Goal: Information Seeking & Learning: Learn about a topic

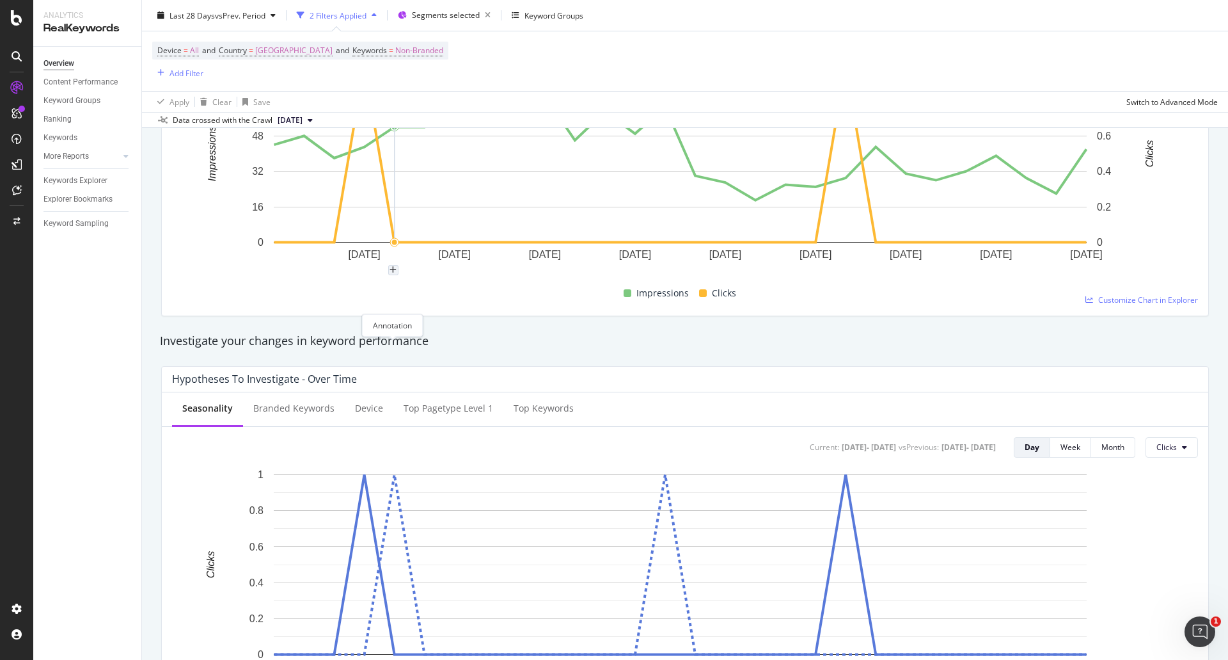
scroll to position [64, 0]
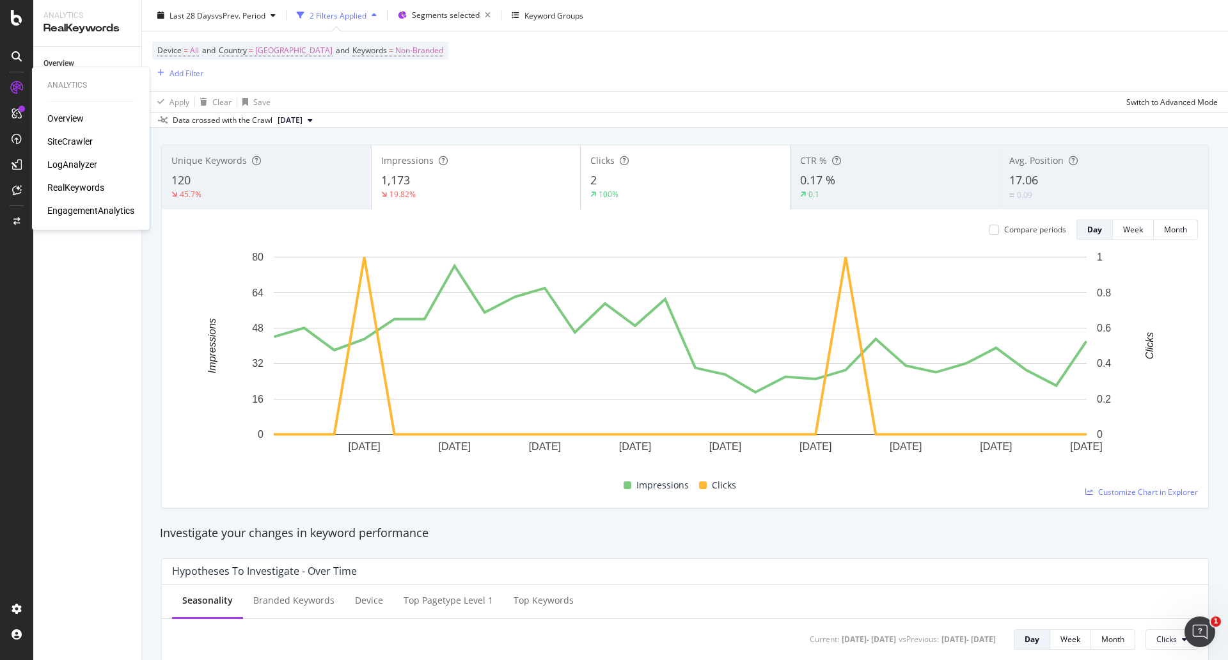
click at [55, 139] on div "SiteCrawler" at bounding box center [69, 141] width 45 height 13
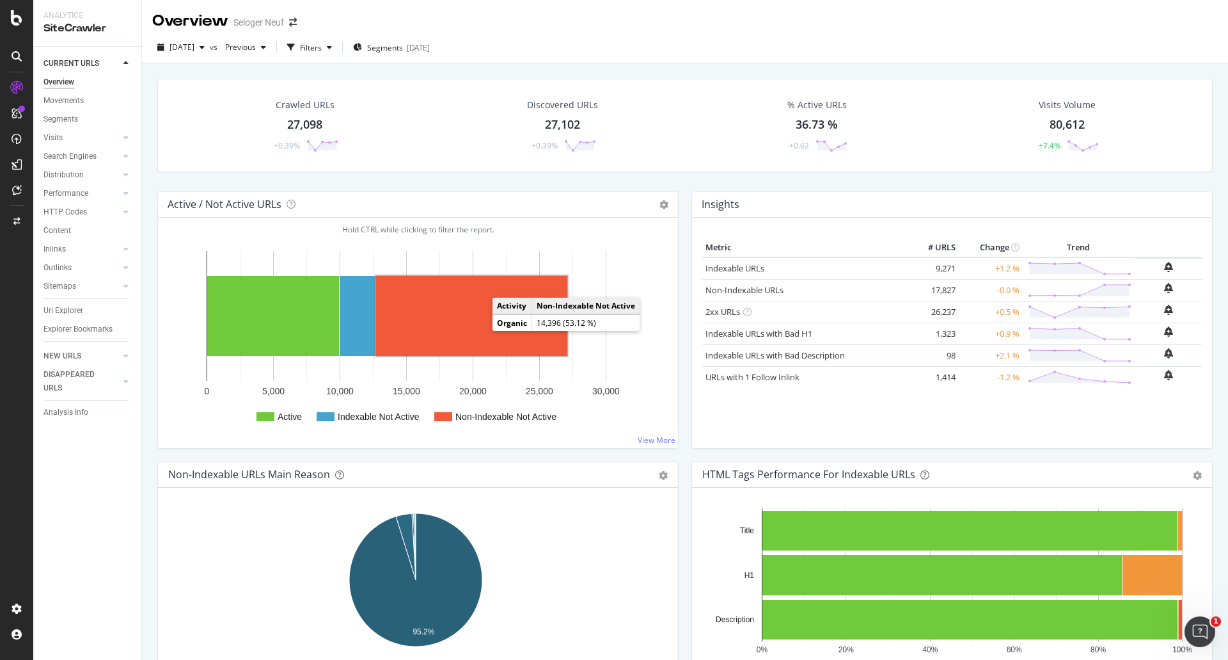
click at [451, 317] on rect "A chart." at bounding box center [471, 316] width 191 height 80
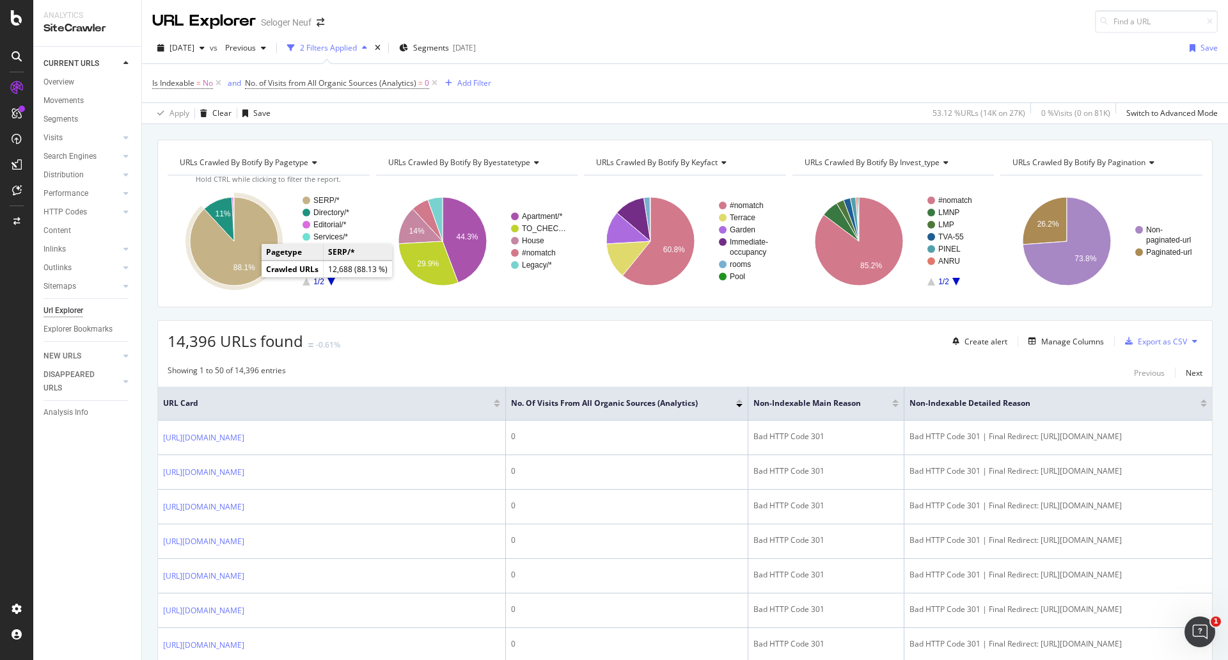
click at [220, 260] on icon "A chart." at bounding box center [234, 241] width 88 height 88
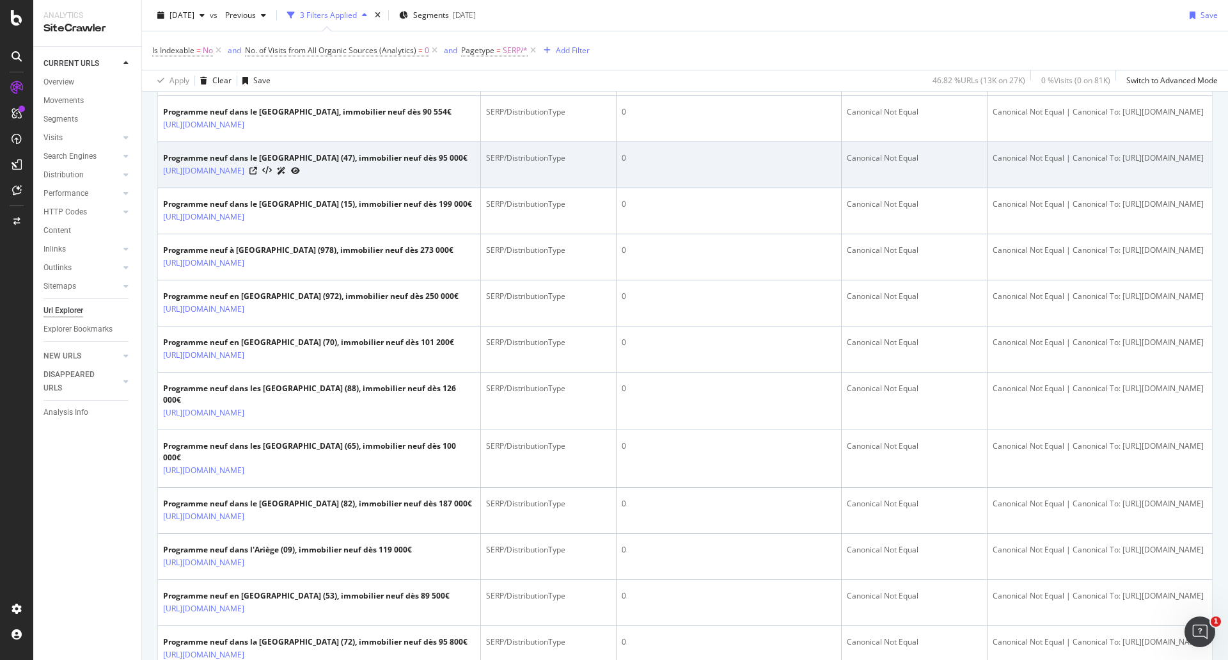
scroll to position [640, 0]
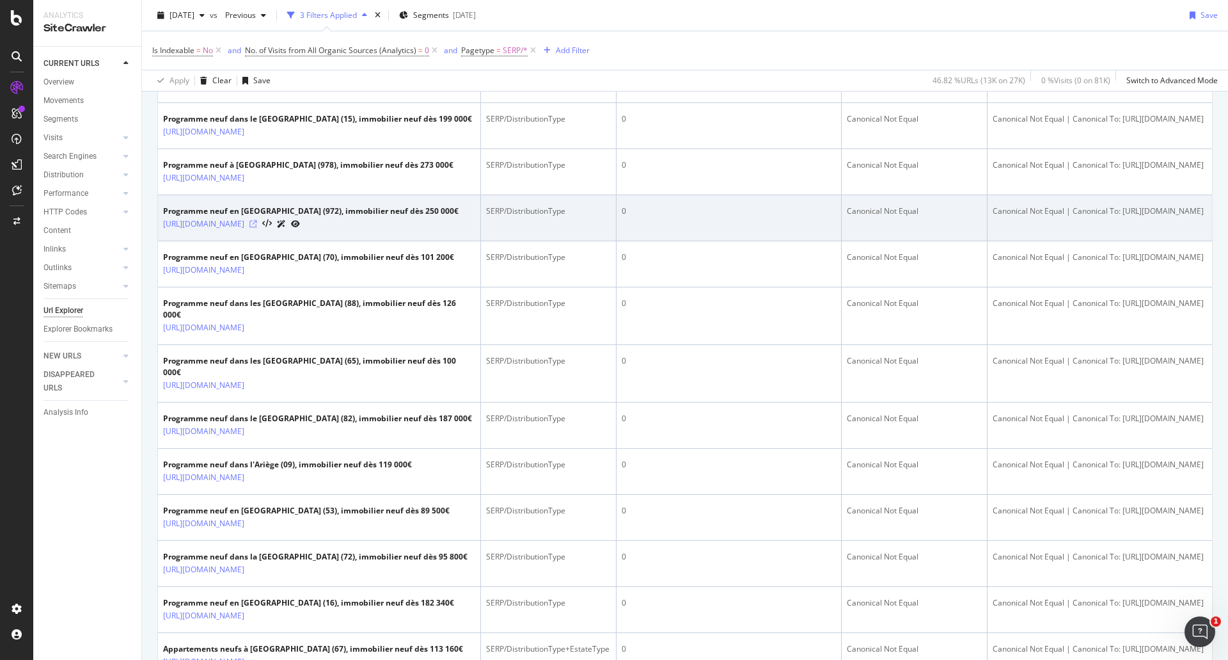
click at [257, 228] on icon at bounding box center [253, 224] width 8 height 8
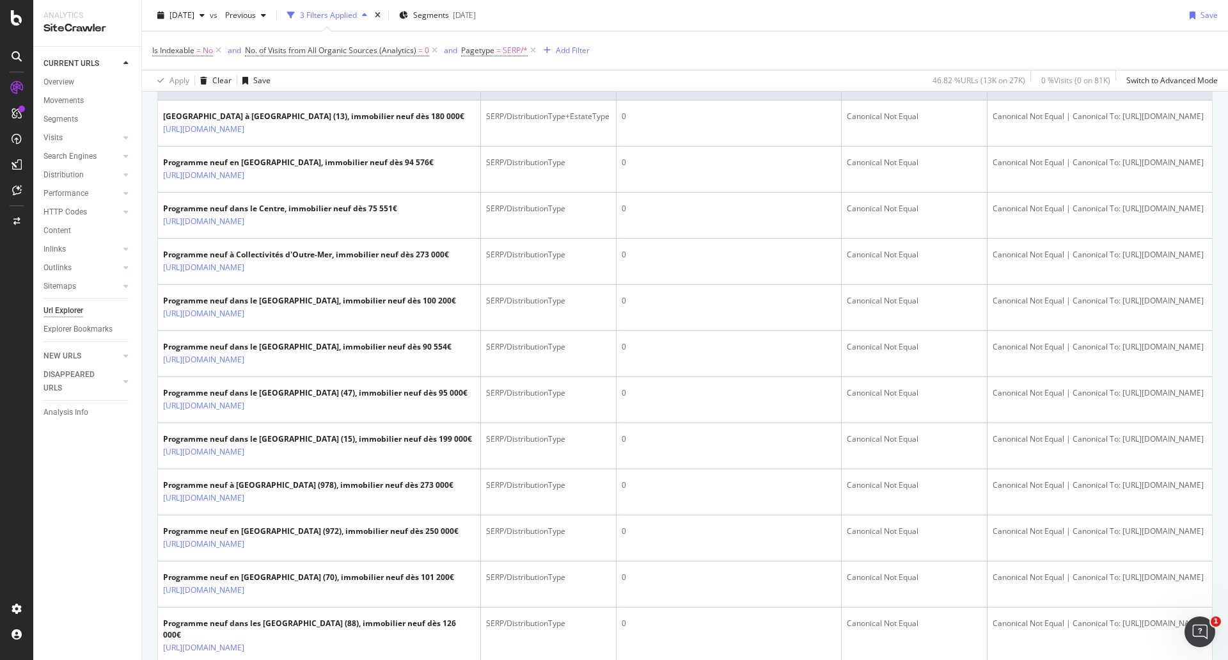
scroll to position [0, 97]
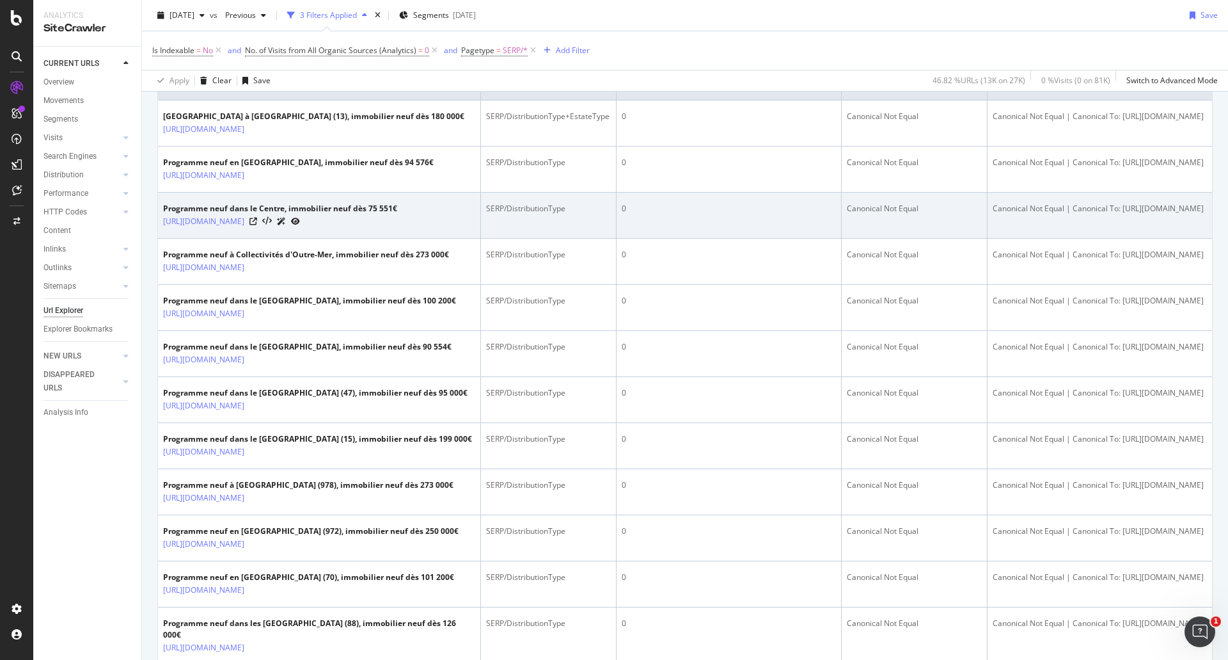
drag, startPoint x: 1171, startPoint y: 234, endPoint x: 1148, endPoint y: 237, distance: 23.2
click at [1148, 214] on div "Canonical Not Equal | Canonical To: [URL][DOMAIN_NAME]" at bounding box center [1100, 209] width 214 height 12
click at [1151, 214] on div "Canonical Not Equal | Canonical To: [URL][DOMAIN_NAME]" at bounding box center [1100, 209] width 214 height 12
drag, startPoint x: 1153, startPoint y: 234, endPoint x: 1018, endPoint y: 232, distance: 134.3
click at [1018, 214] on div "Canonical Not Equal | Canonical To: [URL][DOMAIN_NAME]" at bounding box center [1100, 209] width 214 height 12
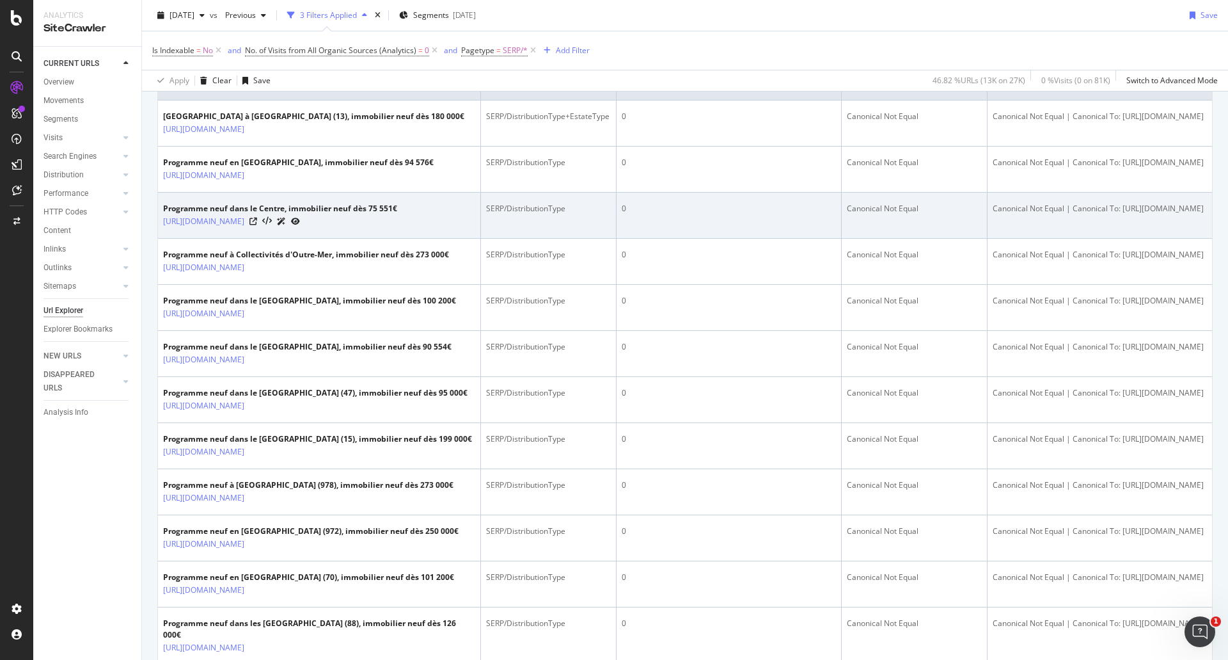
copy div "[URL][DOMAIN_NAME]"
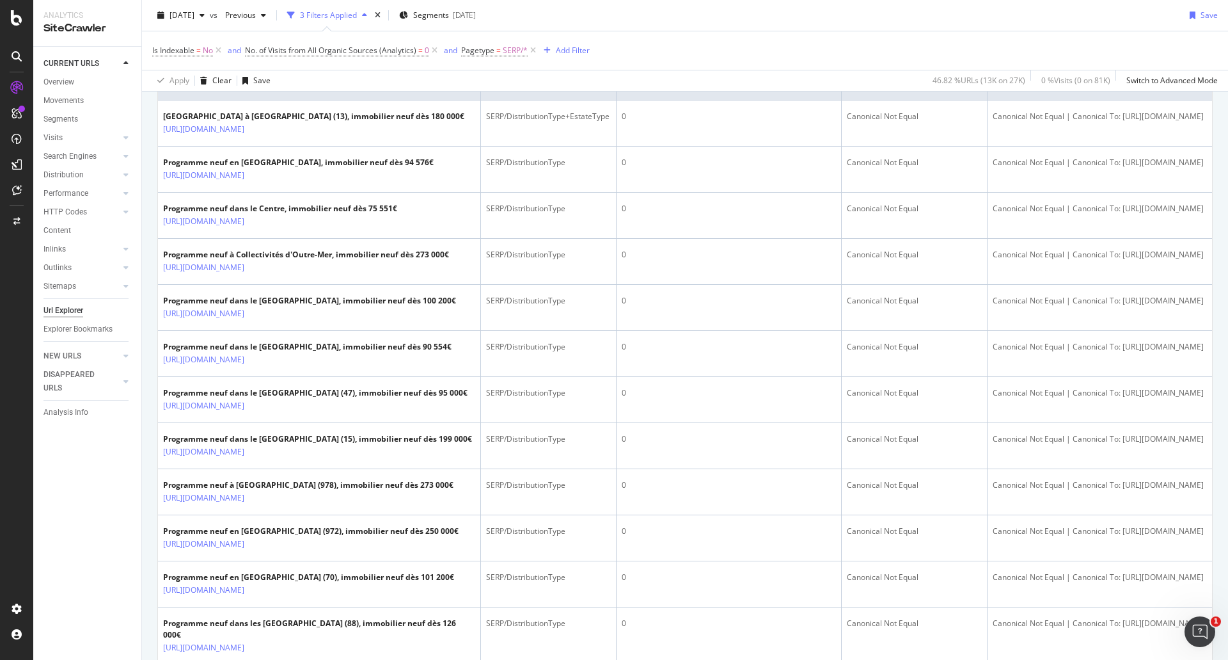
scroll to position [0, 0]
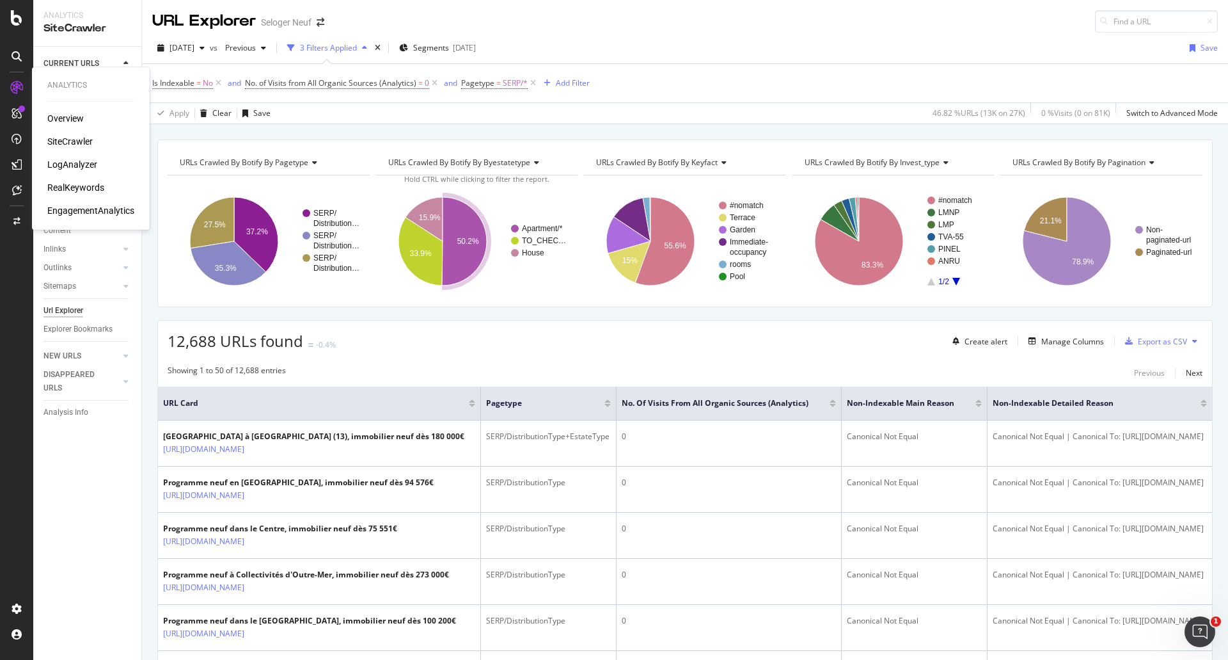
click at [57, 139] on div "SiteCrawler" at bounding box center [69, 141] width 45 height 13
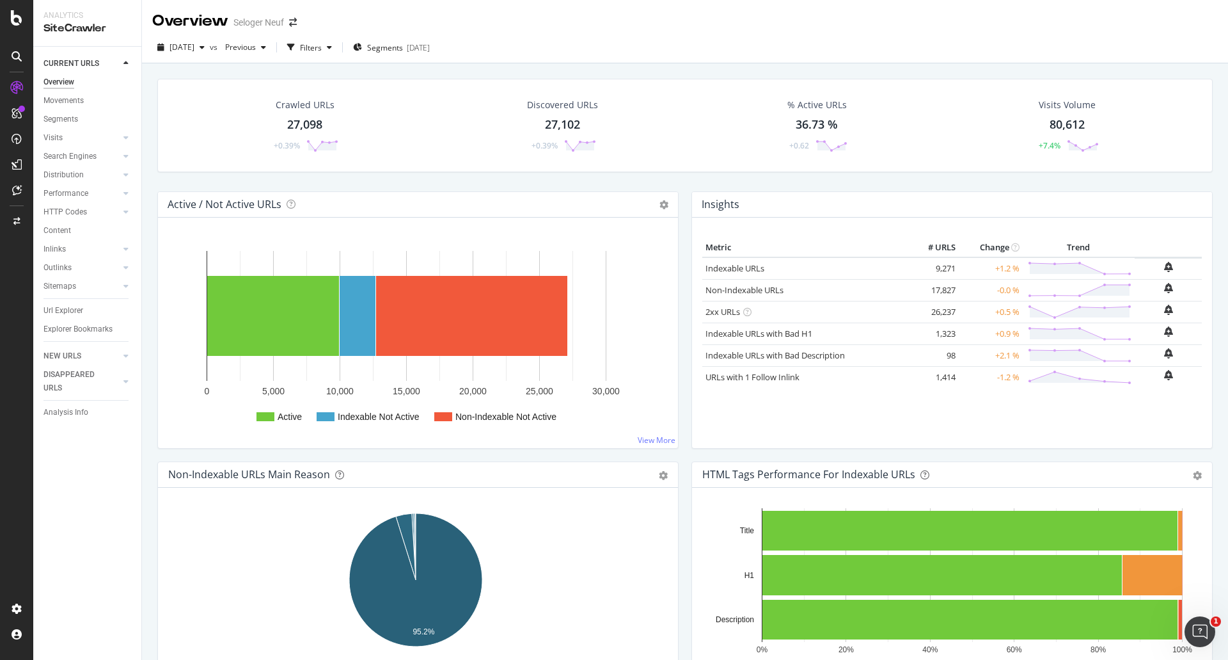
drag, startPoint x: 62, startPoint y: 310, endPoint x: 65, endPoint y: 320, distance: 10.7
click at [62, 310] on div "Url Explorer" at bounding box center [63, 310] width 40 height 13
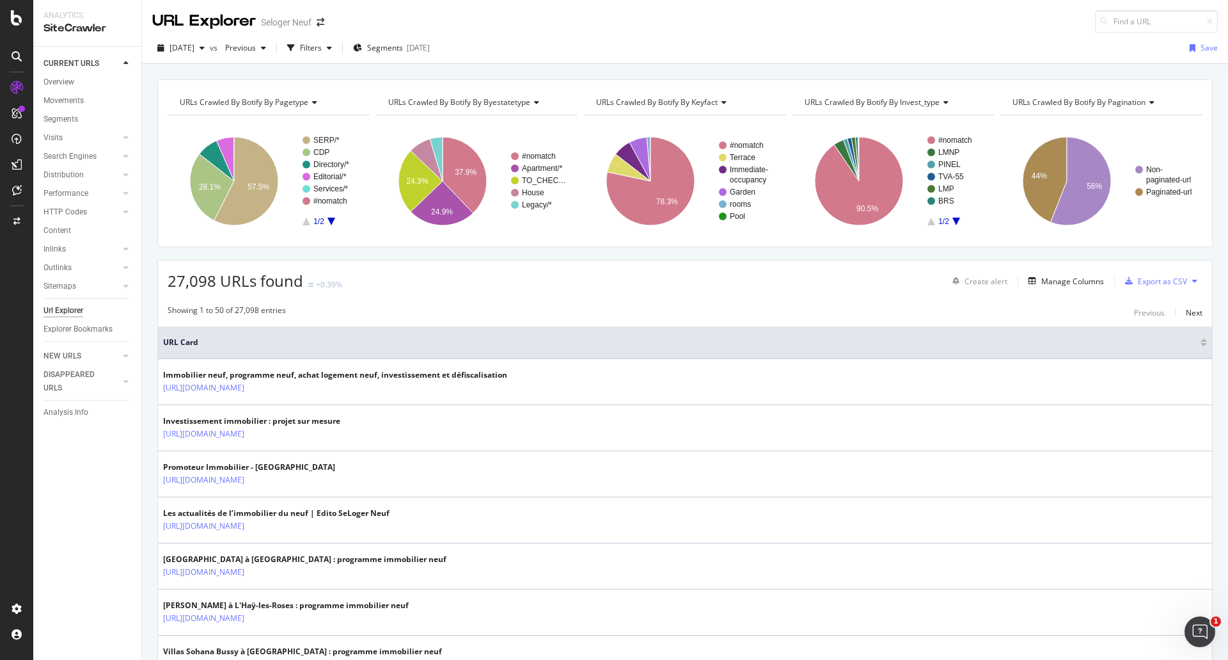
click at [1146, 102] on icon at bounding box center [1150, 103] width 9 height 8
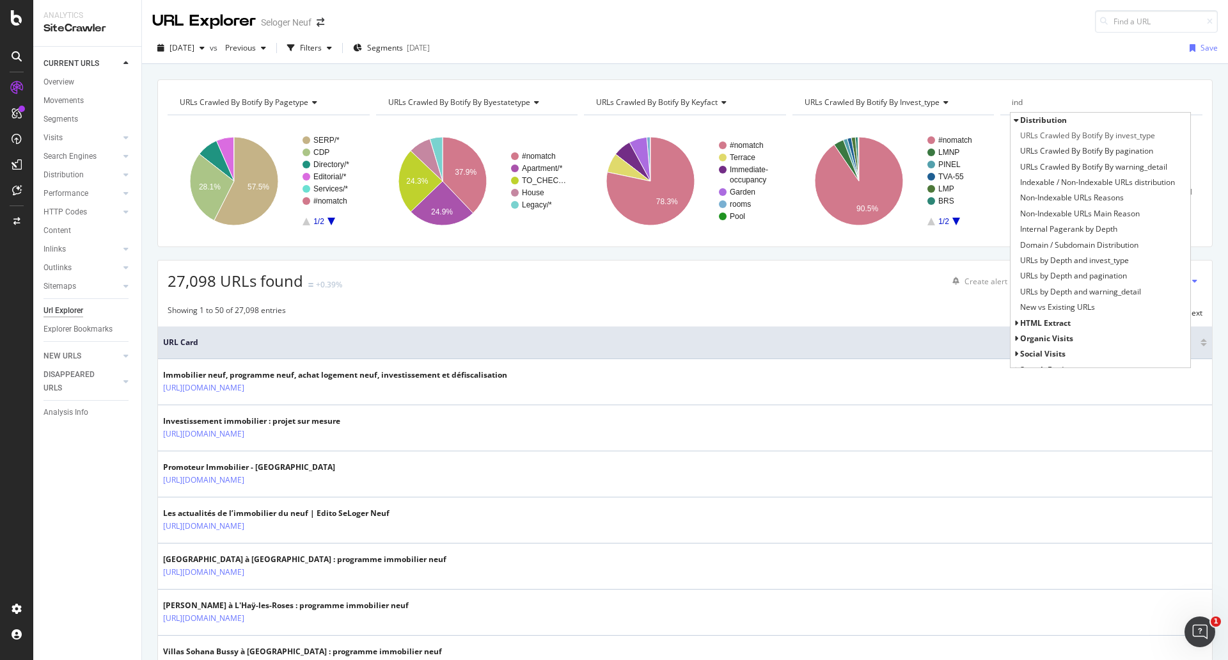
type input "inde"
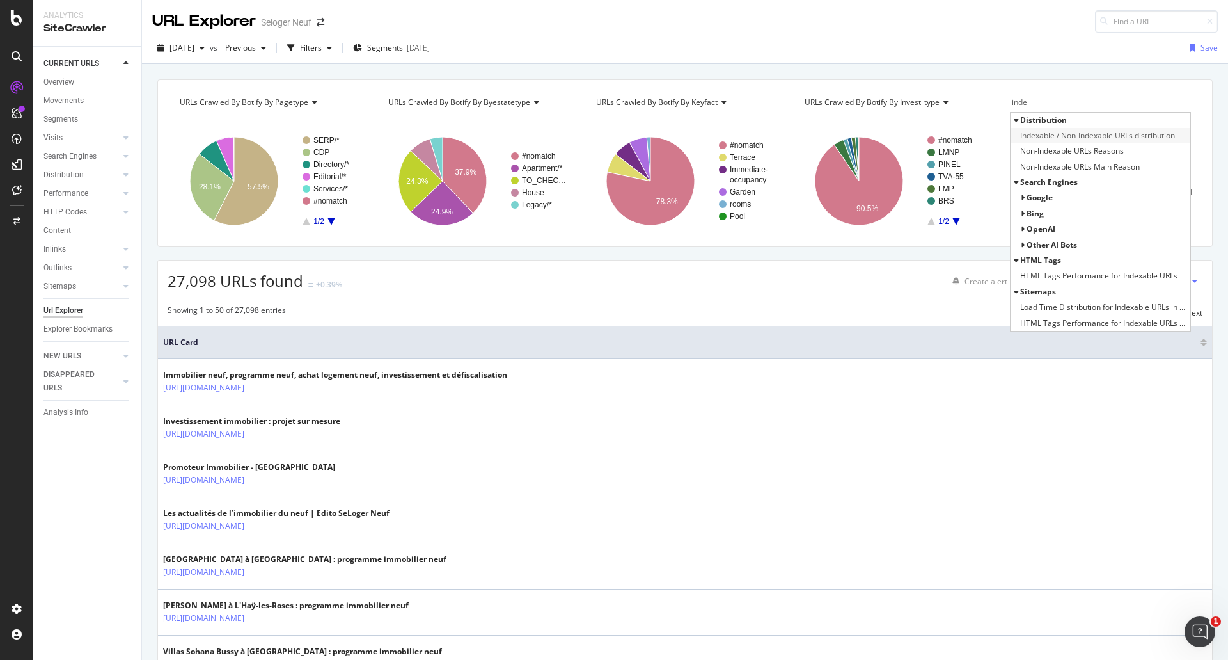
click at [1132, 135] on span "Indexable / Non-Indexable URLs distribution" at bounding box center [1097, 135] width 155 height 13
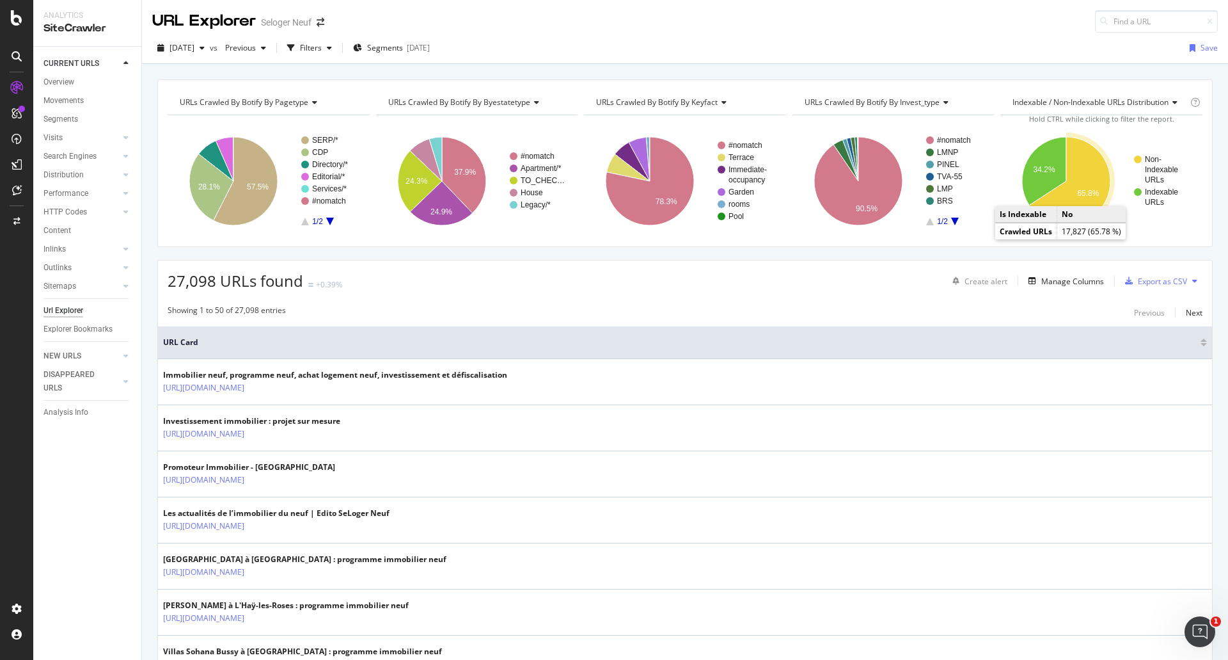
click at [1080, 170] on icon "A chart." at bounding box center [1070, 181] width 81 height 88
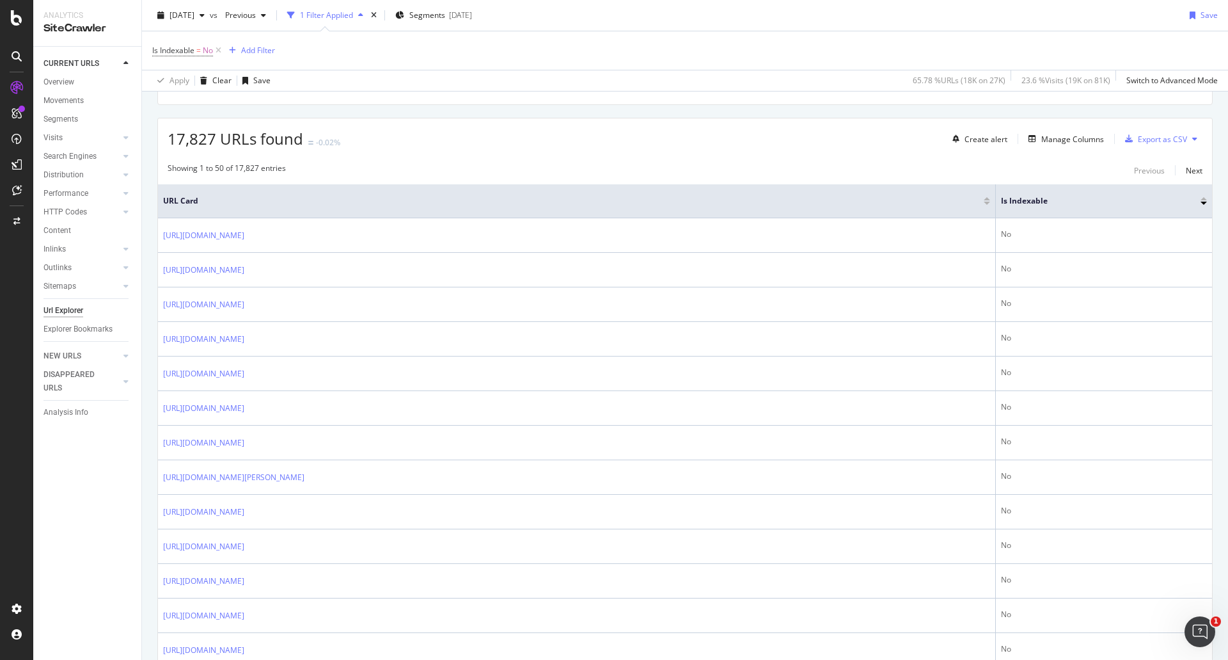
scroll to position [128, 0]
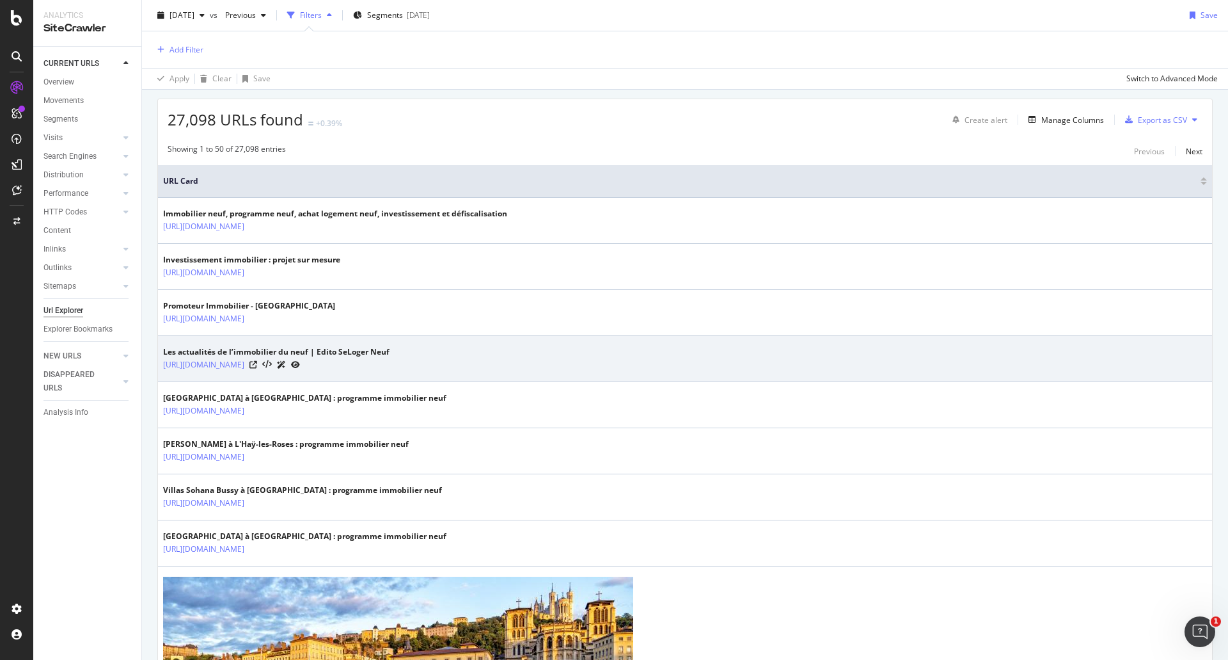
scroll to position [318, 0]
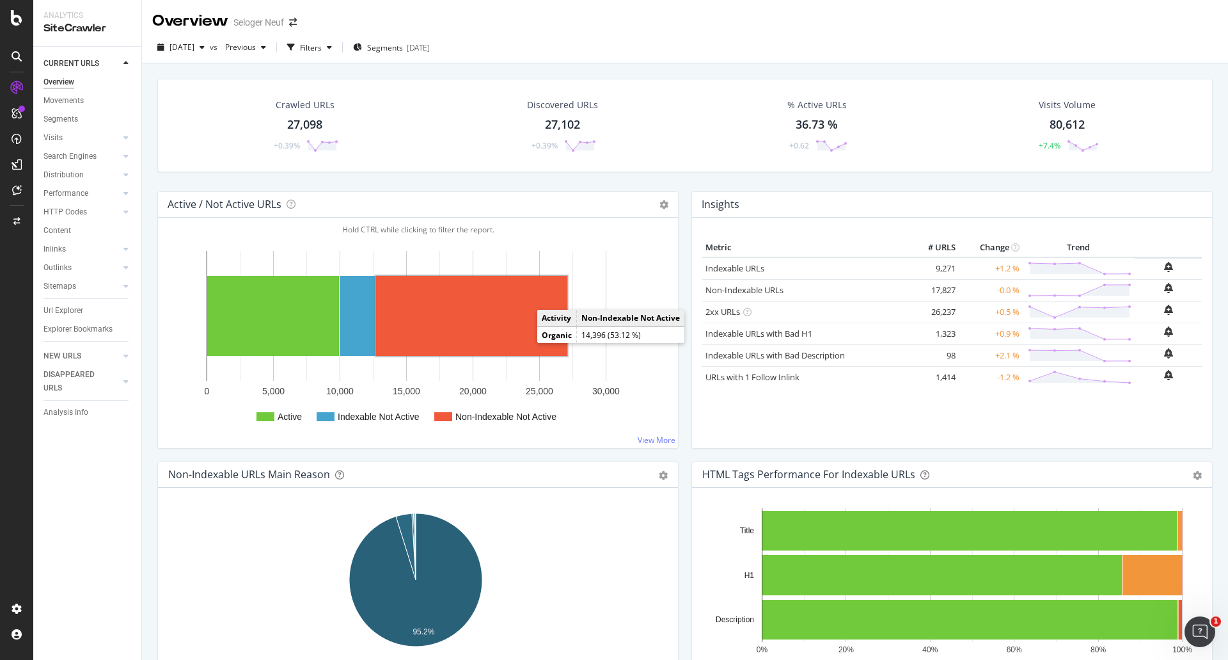
click at [494, 312] on rect "A chart." at bounding box center [471, 316] width 191 height 80
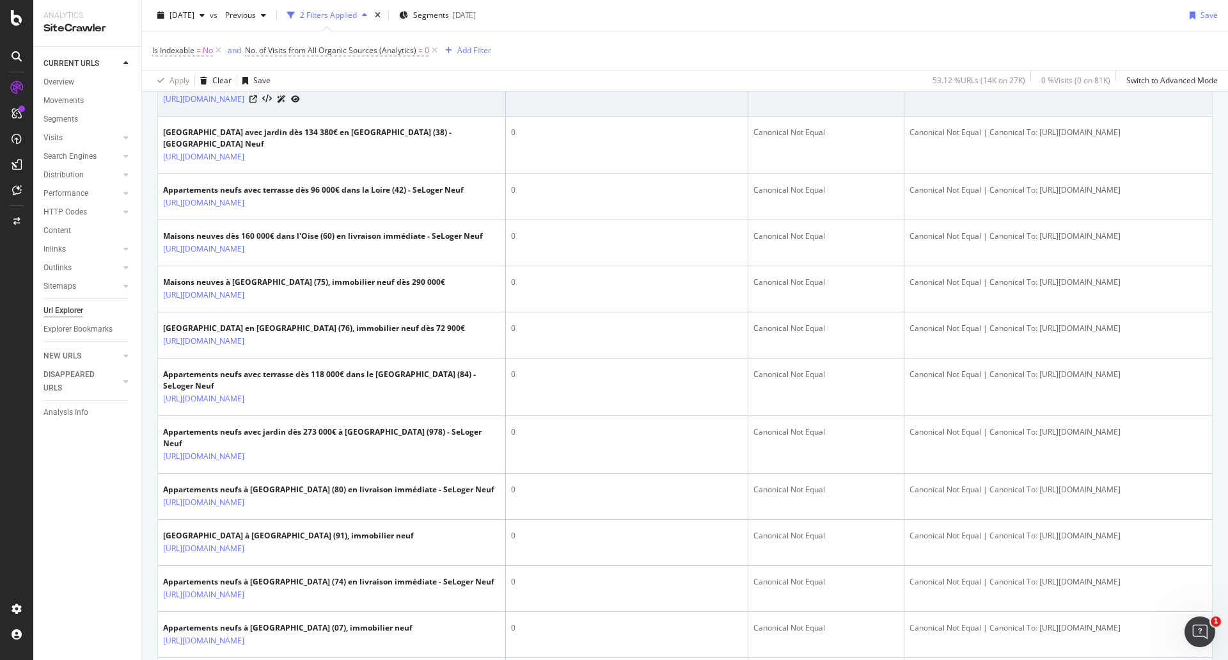
scroll to position [1791, 0]
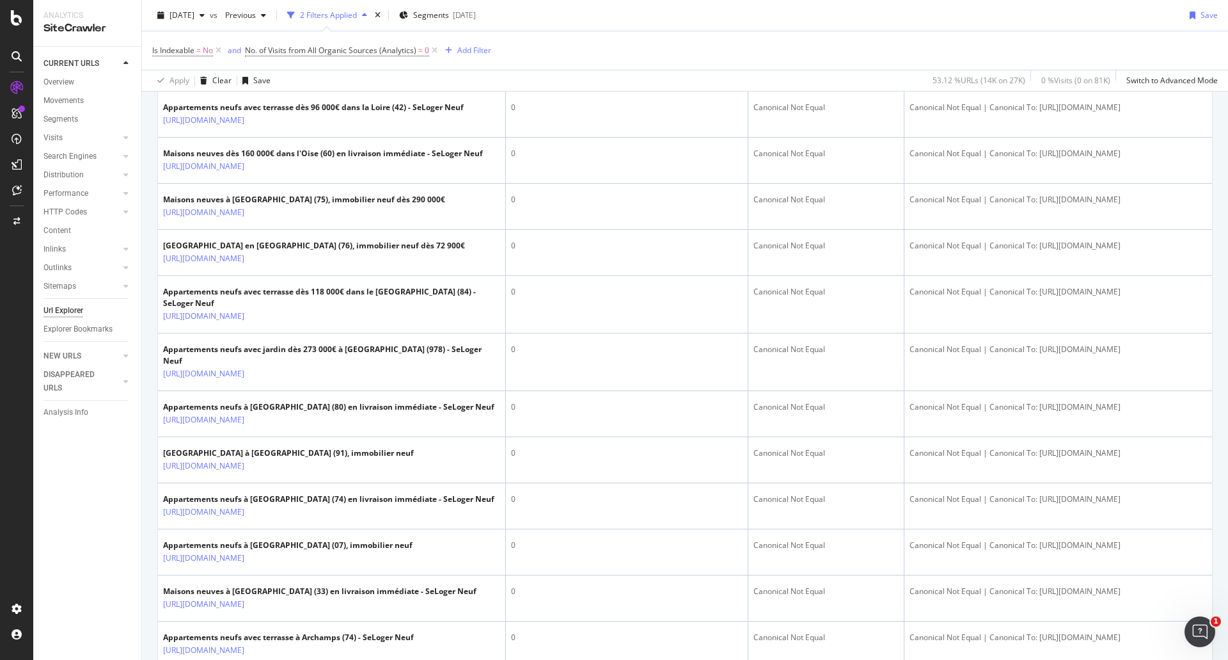
drag, startPoint x: 1144, startPoint y: 246, endPoint x: 1008, endPoint y: 246, distance: 136.3
copy div "[URL][DOMAIN_NAME]"
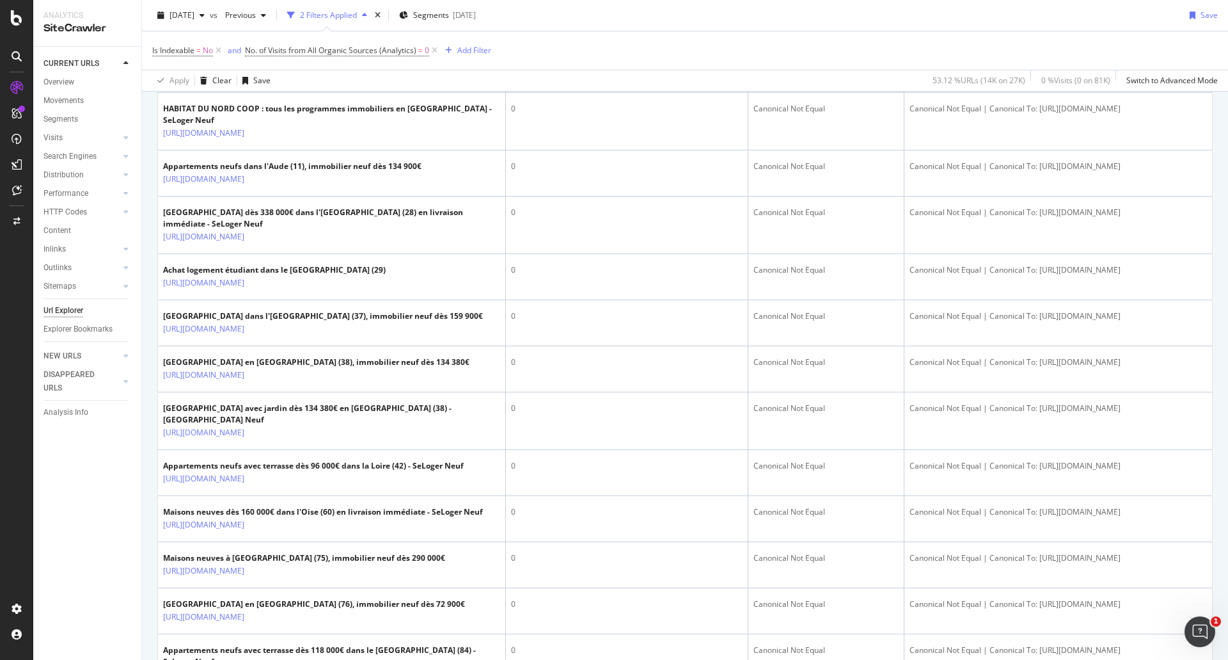
scroll to position [1407, 0]
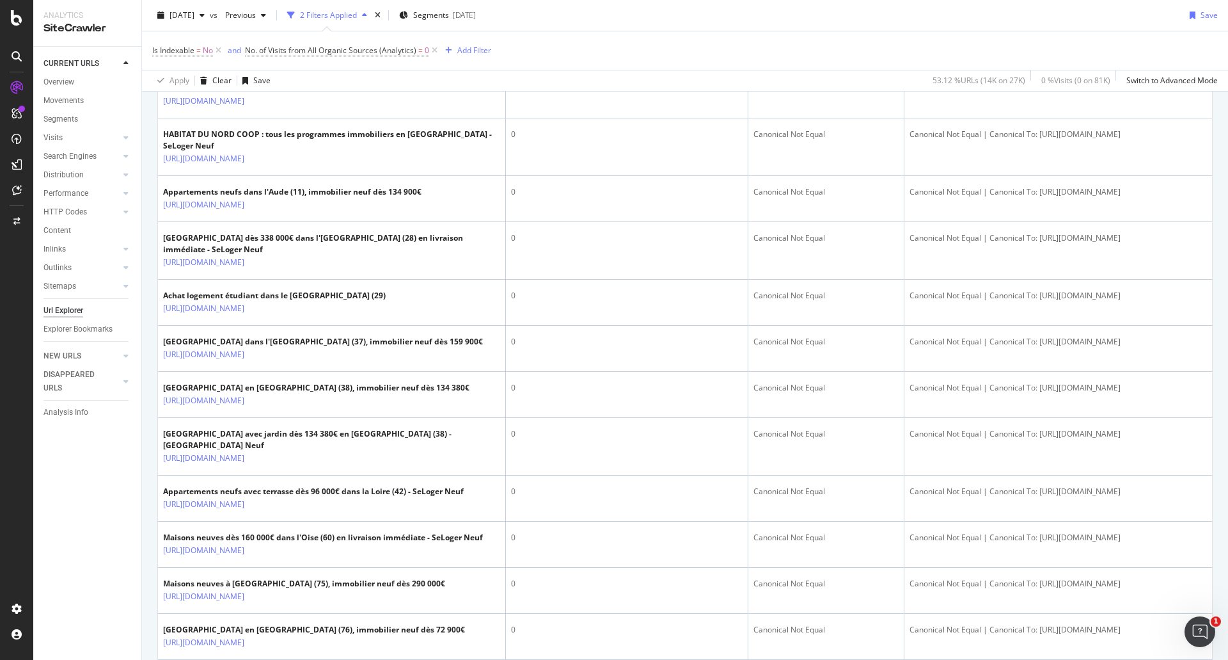
drag, startPoint x: 1165, startPoint y: 200, endPoint x: 1002, endPoint y: 205, distance: 162.6
copy div ": [URL][DOMAIN_NAME]"
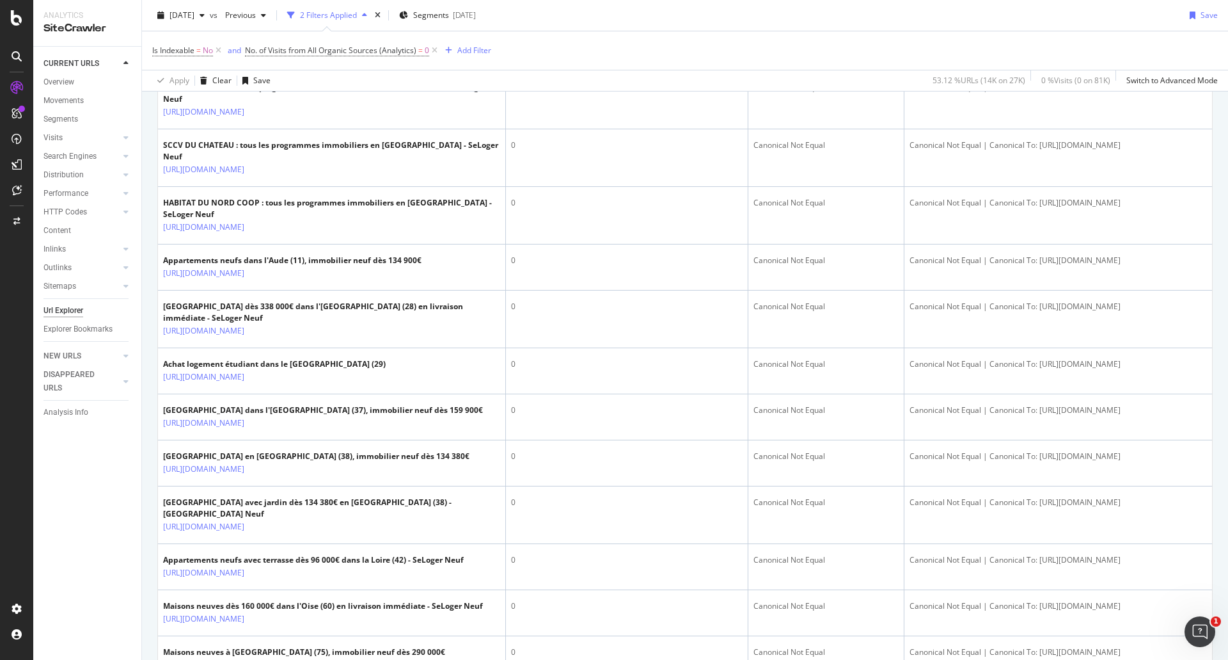
scroll to position [1343, 0]
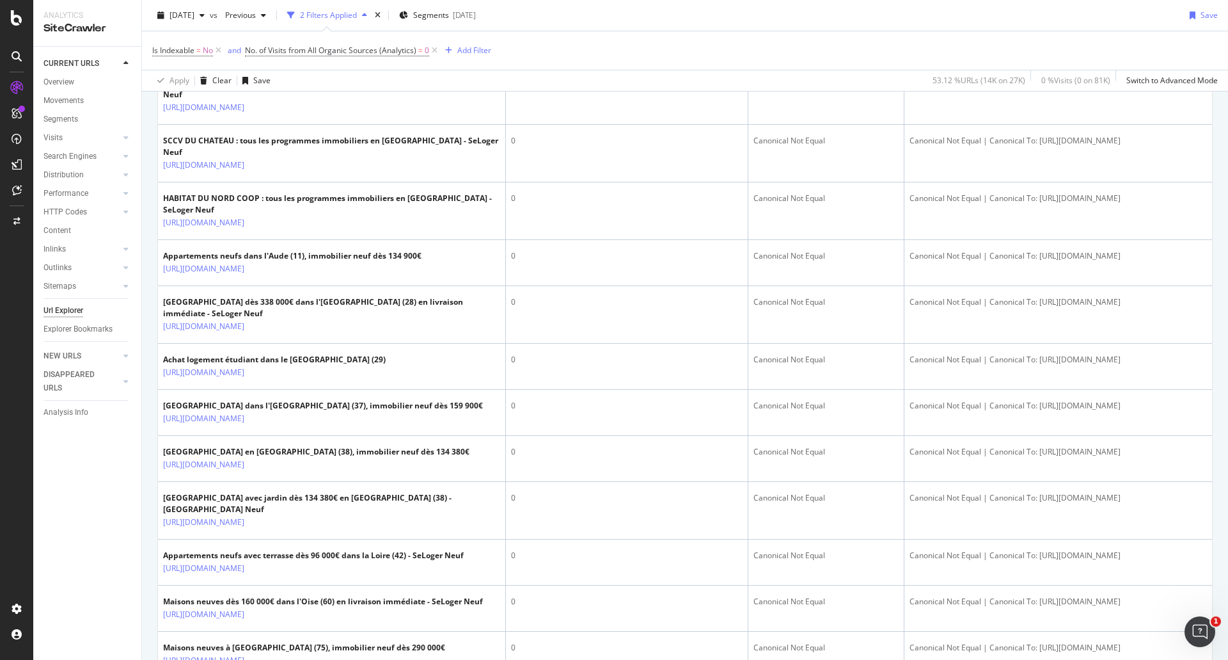
click at [988, 67] on td "Canonical Not Equal | Canonical To: [URL][DOMAIN_NAME]" at bounding box center [1059, 39] width 308 height 58
drag, startPoint x: 1004, startPoint y: 264, endPoint x: 1169, endPoint y: 265, distance: 164.4
click at [1169, 31] on div "Canonical Not Equal | Canonical To: [URL][DOMAIN_NAME]" at bounding box center [1058, 26] width 297 height 12
copy div "[URL][DOMAIN_NAME]"
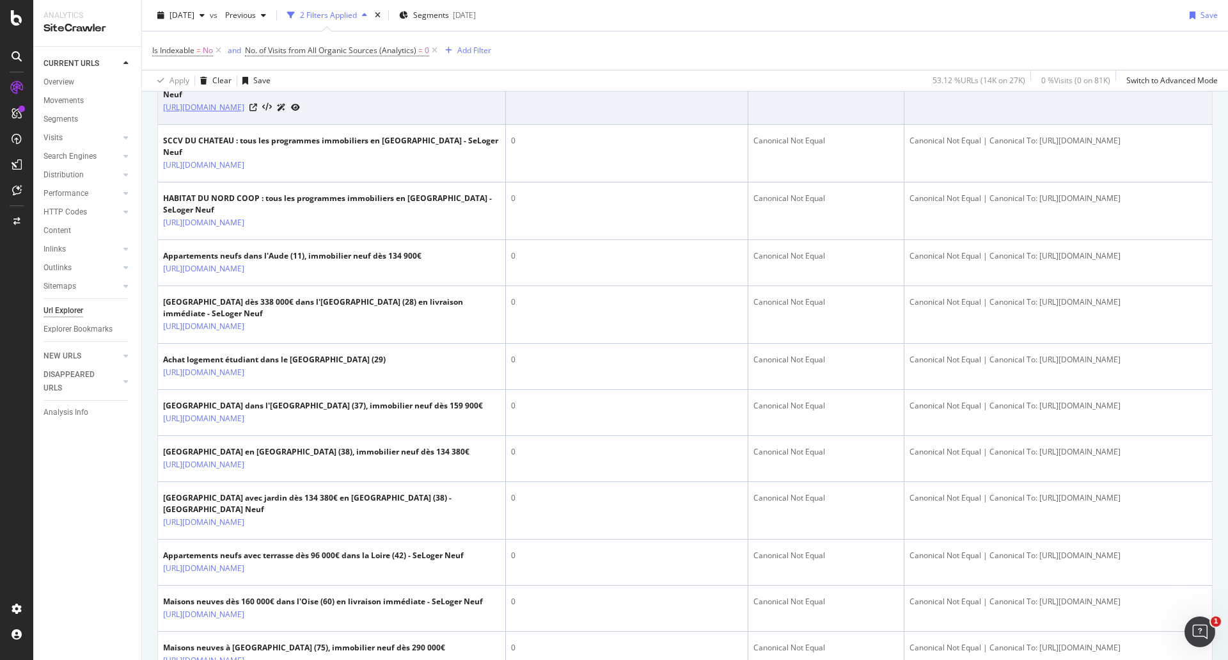
drag, startPoint x: 287, startPoint y: 365, endPoint x: 163, endPoint y: 352, distance: 124.8
click at [163, 125] on td "H&C PARTNERS : tous les programmes immobiliers en [GEOGRAPHIC_DATA] - SeLoger N…" at bounding box center [332, 96] width 348 height 58
copy link "[URL][DOMAIN_NAME]"
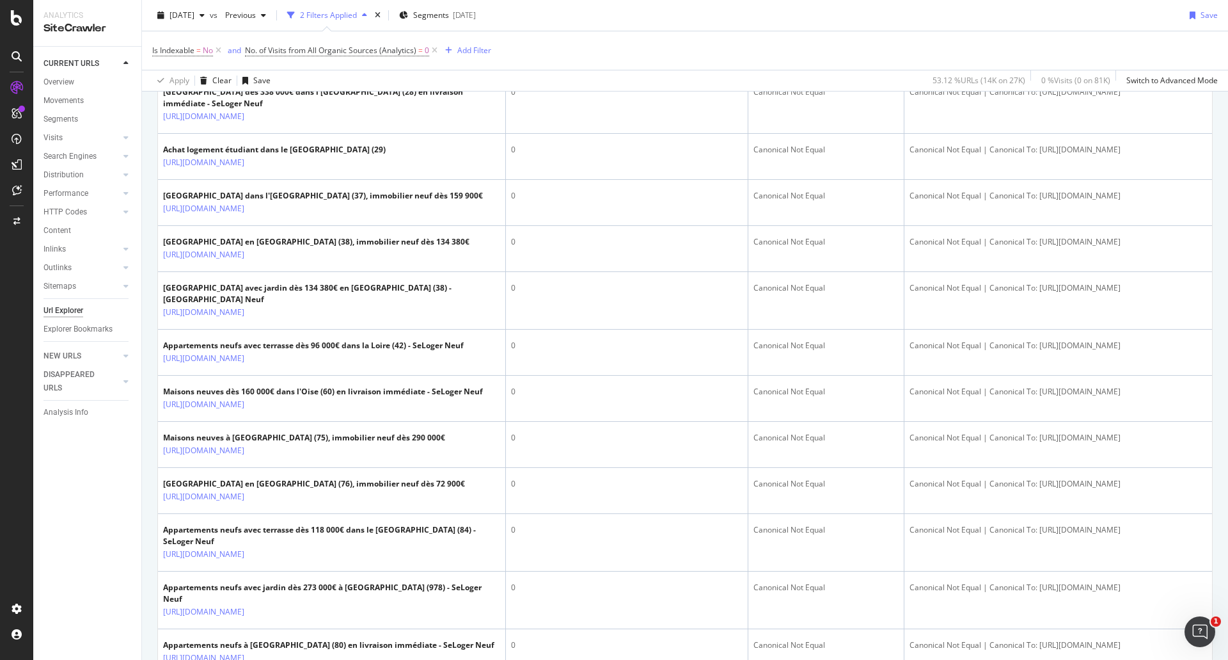
scroll to position [1727, 0]
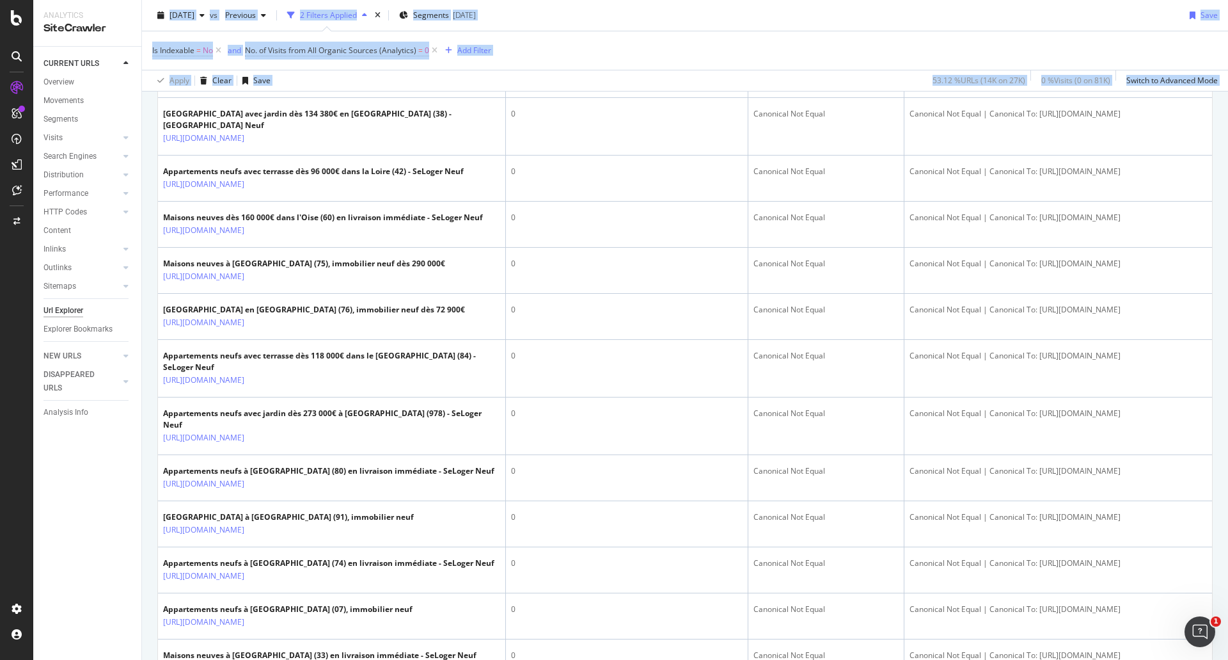
drag, startPoint x: 166, startPoint y: 480, endPoint x: 134, endPoint y: 485, distance: 32.3
click at [134, 485] on div "Analytics SiteCrawler CURRENT URLS Overview Movements Segments Visits Analysis …" at bounding box center [630, 330] width 1195 height 660
click at [124, 518] on div "CURRENT URLS Overview Movements Segments Visits Analysis Orphan URLs Search Eng…" at bounding box center [87, 353] width 108 height 613
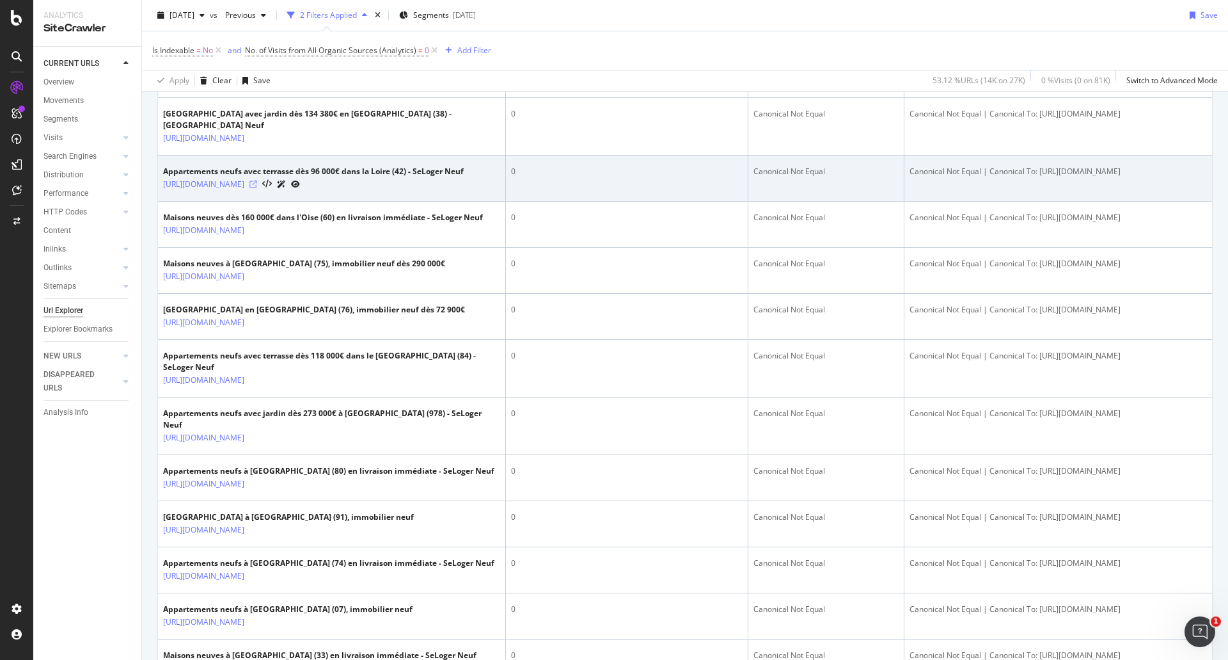
click at [257, 188] on icon at bounding box center [253, 184] width 8 height 8
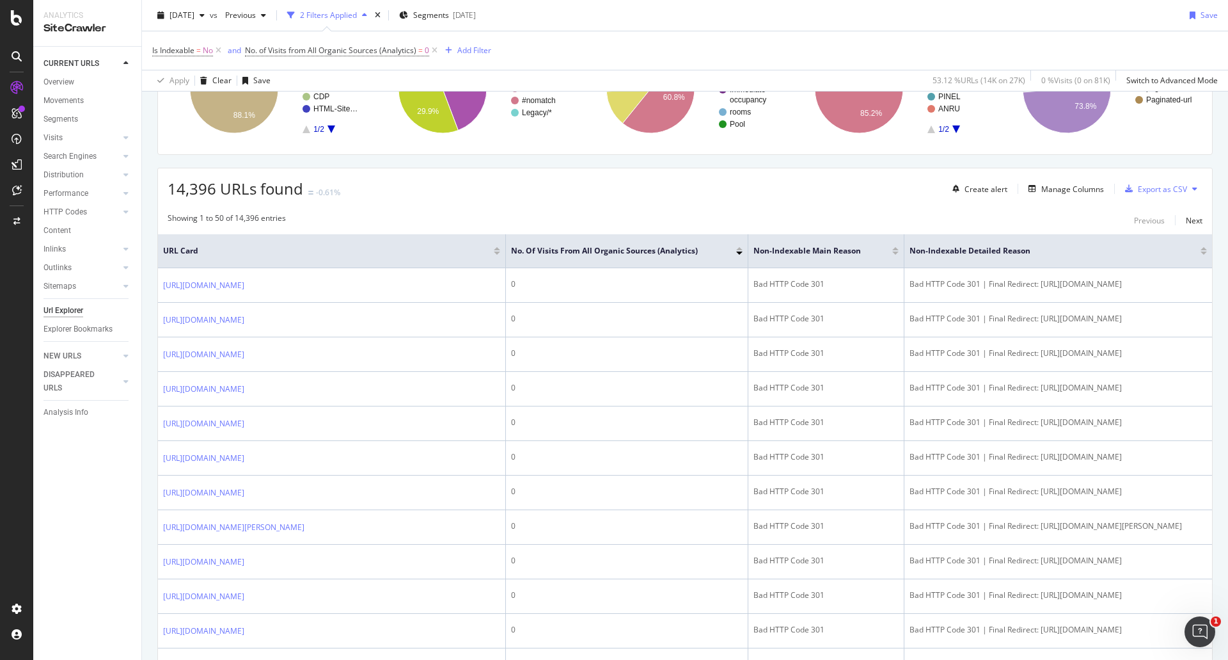
scroll to position [0, 0]
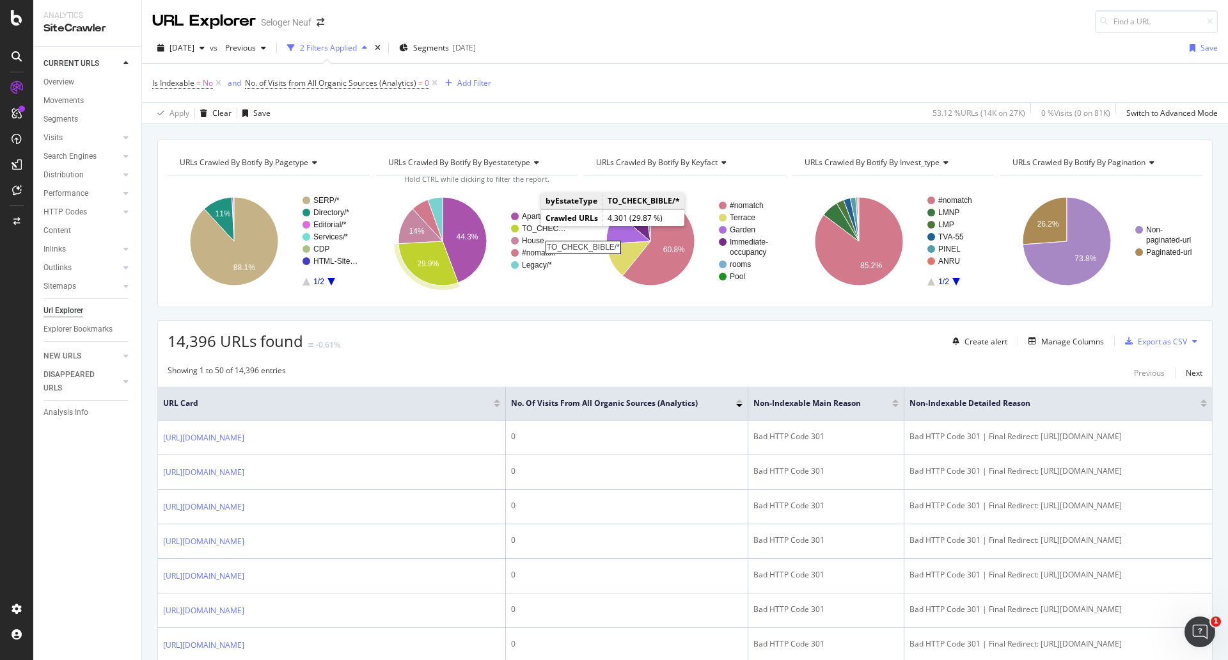
click at [534, 226] on rect "A chart." at bounding box center [545, 229] width 46 height 8
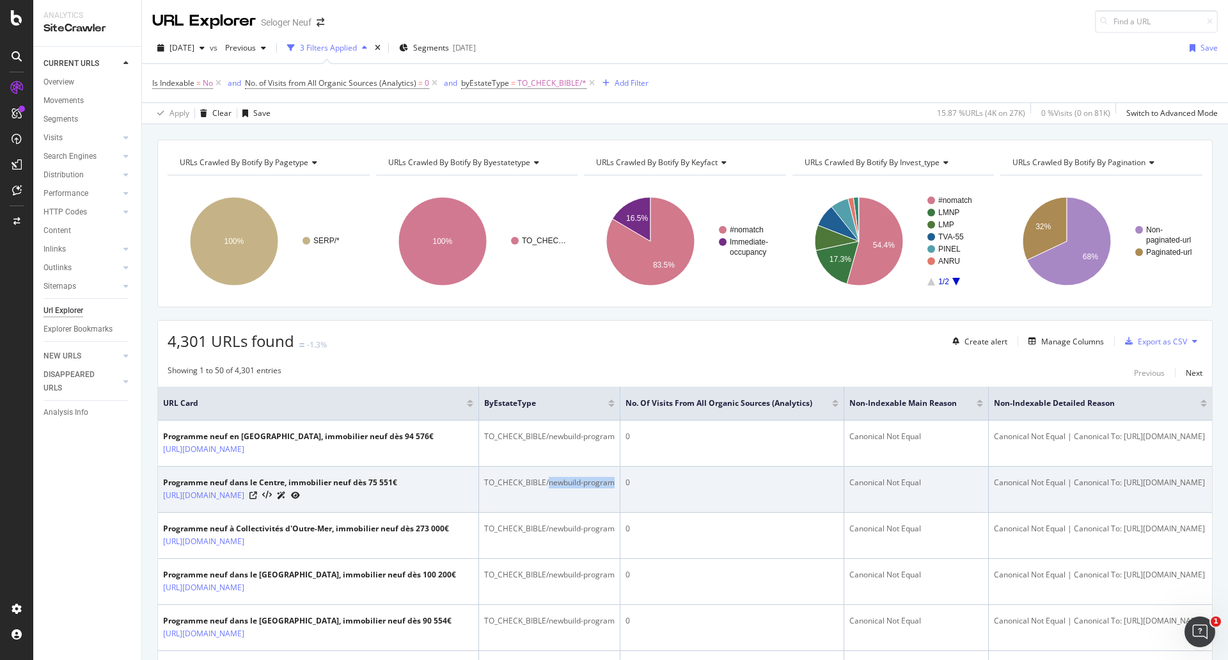
drag, startPoint x: 549, startPoint y: 496, endPoint x: 618, endPoint y: 498, distance: 69.1
click at [618, 498] on td "TO_CHECK_BIBLE/newbuild-program" at bounding box center [550, 489] width 142 height 46
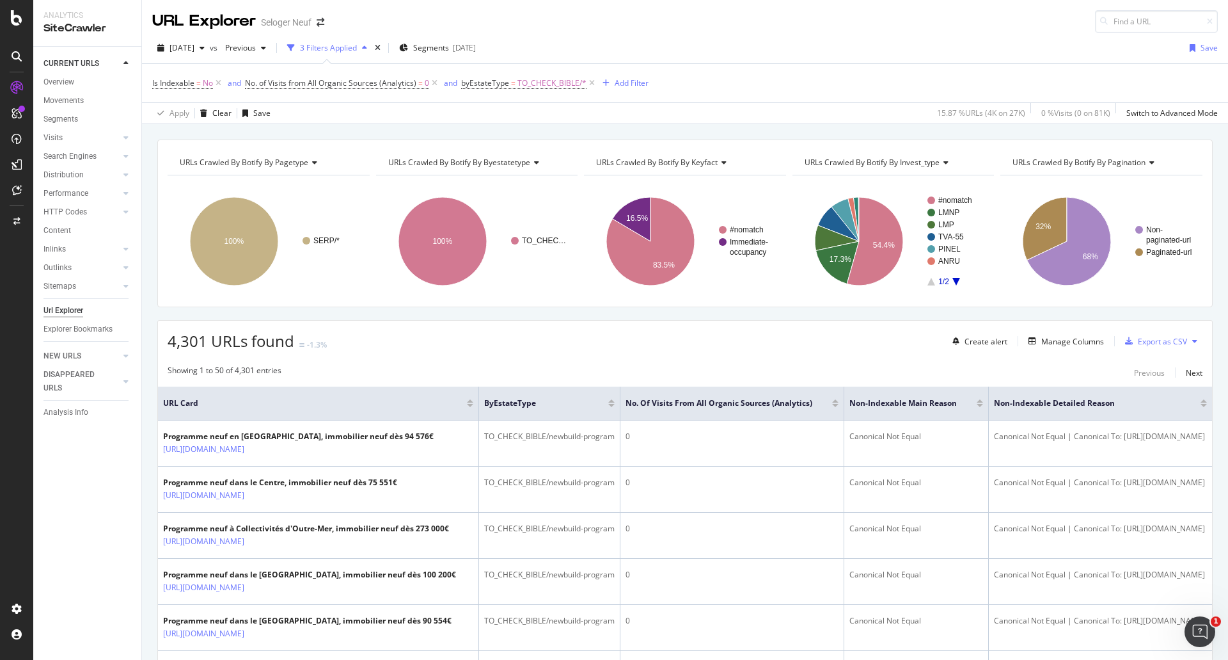
click at [747, 347] on div "4,301 URLs found -1.3% Create alert Manage Columns Export as CSV" at bounding box center [685, 335] width 1054 height 31
click at [636, 17] on div "URL Explorer Seloger Neuf" at bounding box center [685, 16] width 1086 height 33
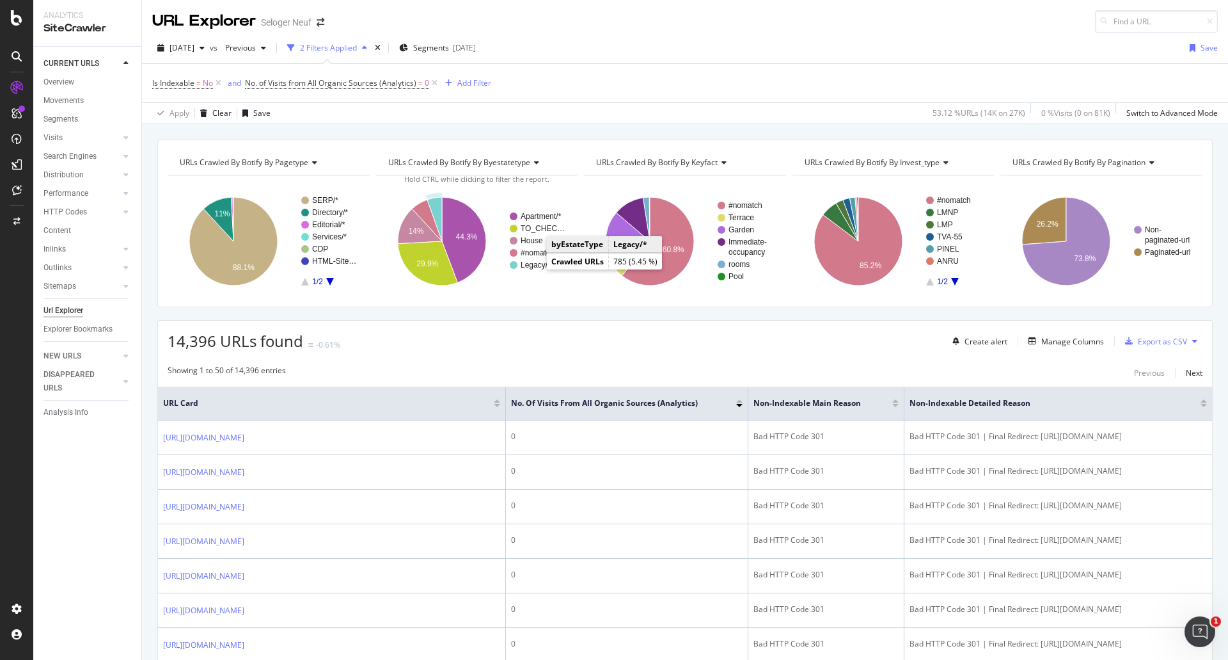
click at [529, 262] on text "Legacy/*" at bounding box center [536, 264] width 30 height 9
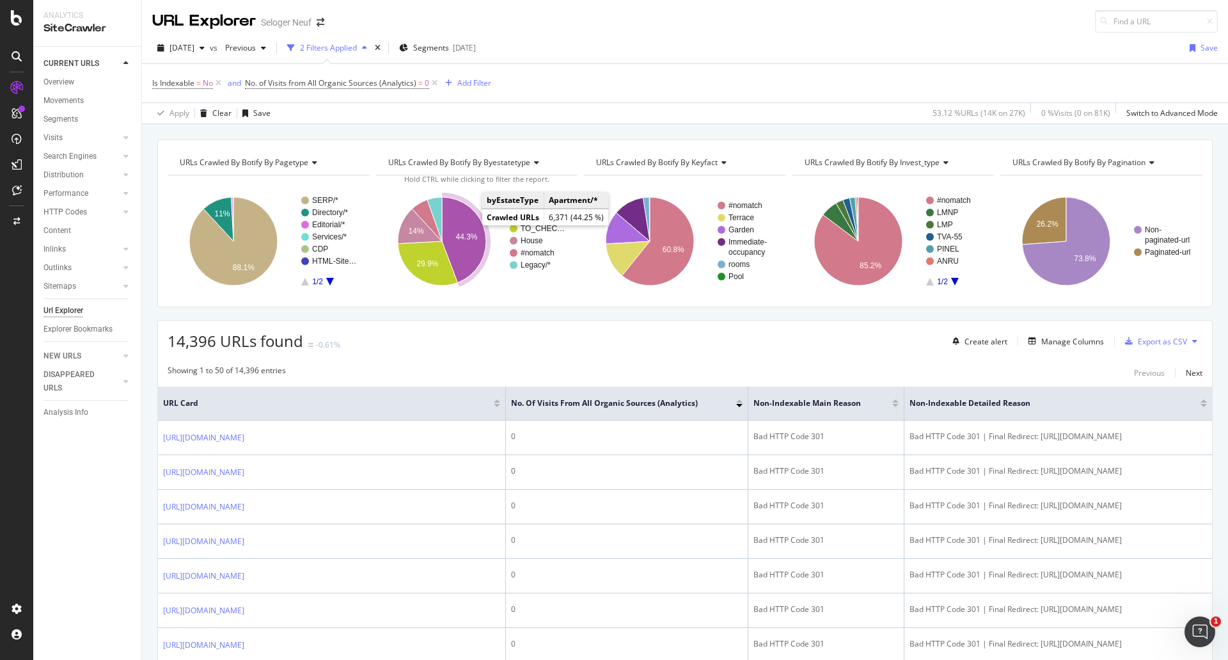
click at [469, 226] on icon "A chart." at bounding box center [464, 240] width 44 height 86
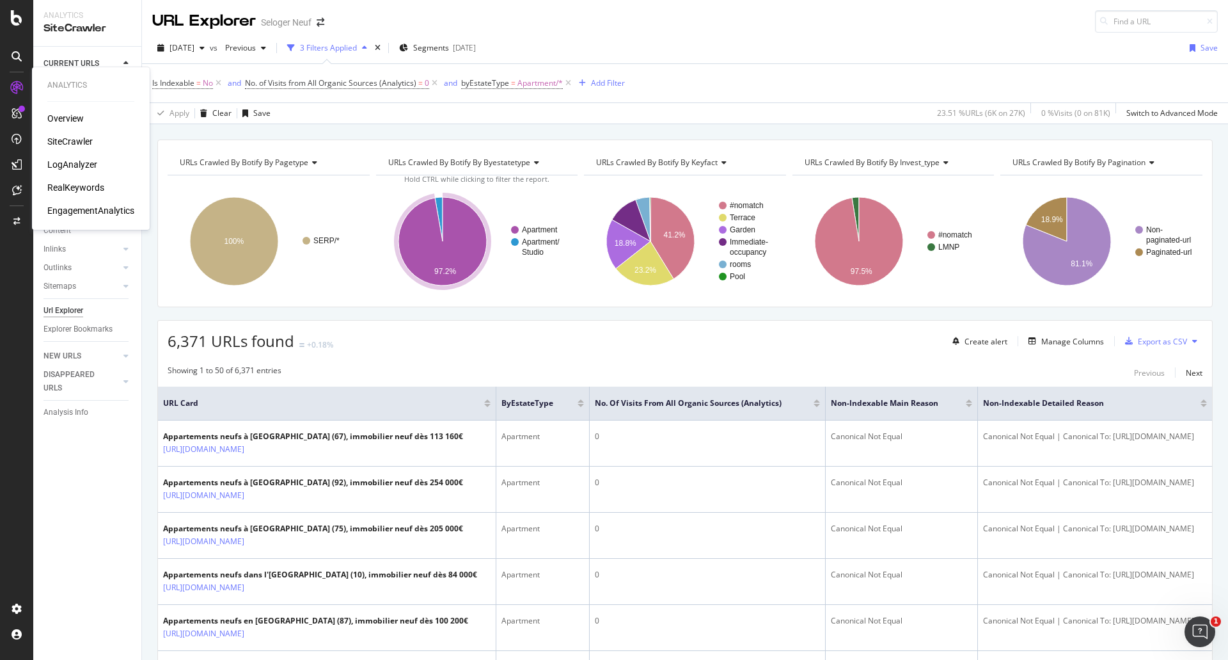
click at [63, 161] on div "LogAnalyzer" at bounding box center [72, 164] width 50 height 13
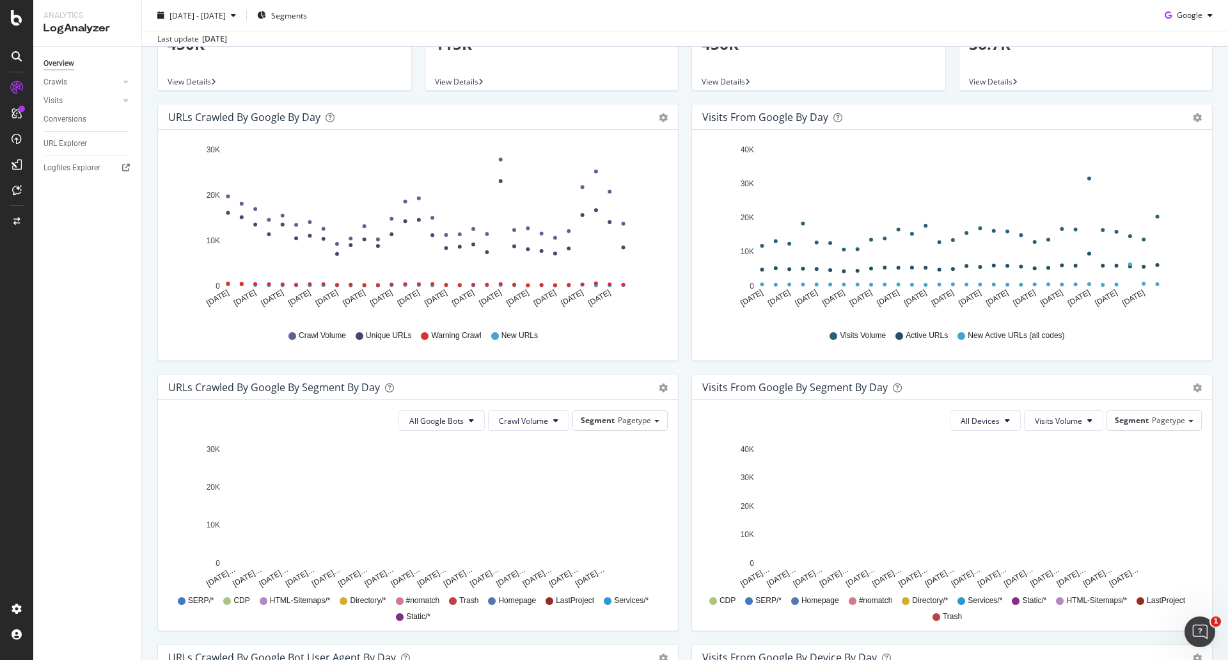
scroll to position [192, 0]
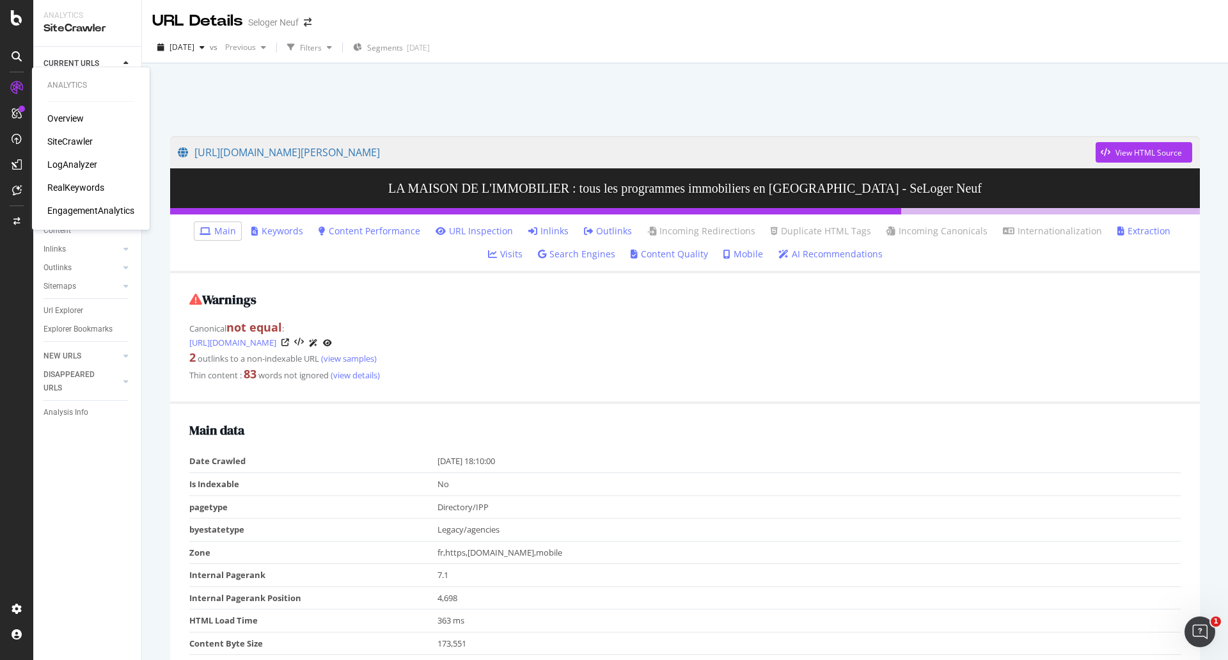
click at [64, 141] on div "SiteCrawler" at bounding box center [69, 141] width 45 height 13
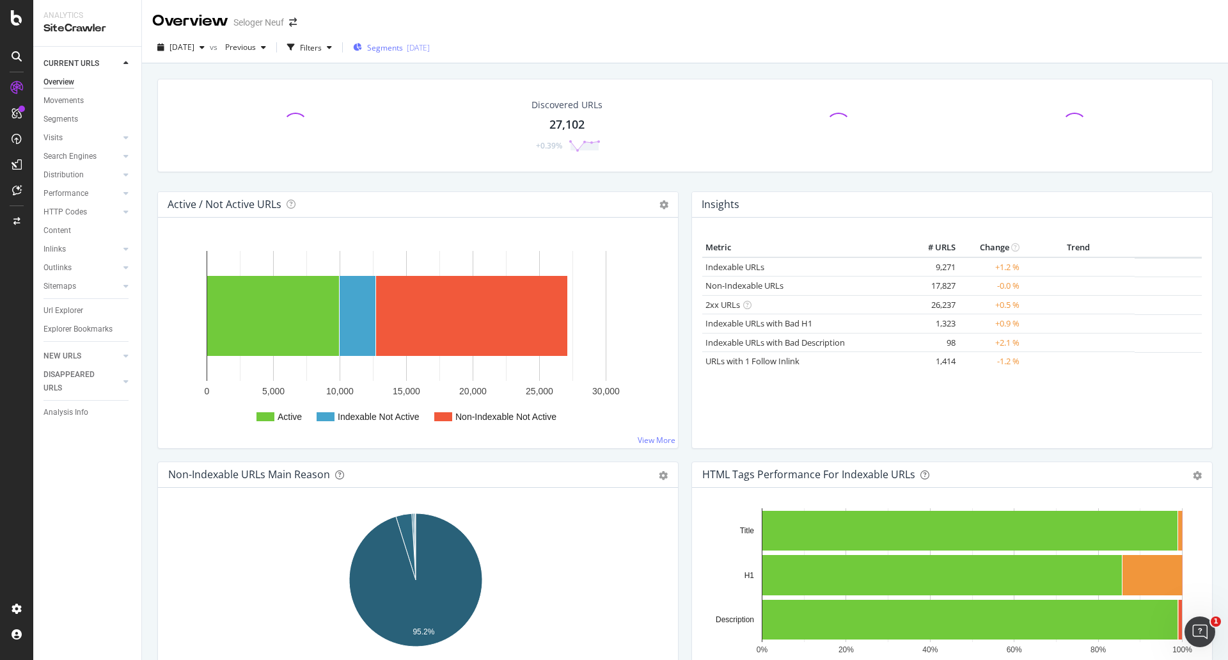
click at [430, 44] on div "Segments 2025-03-26" at bounding box center [391, 47] width 77 height 11
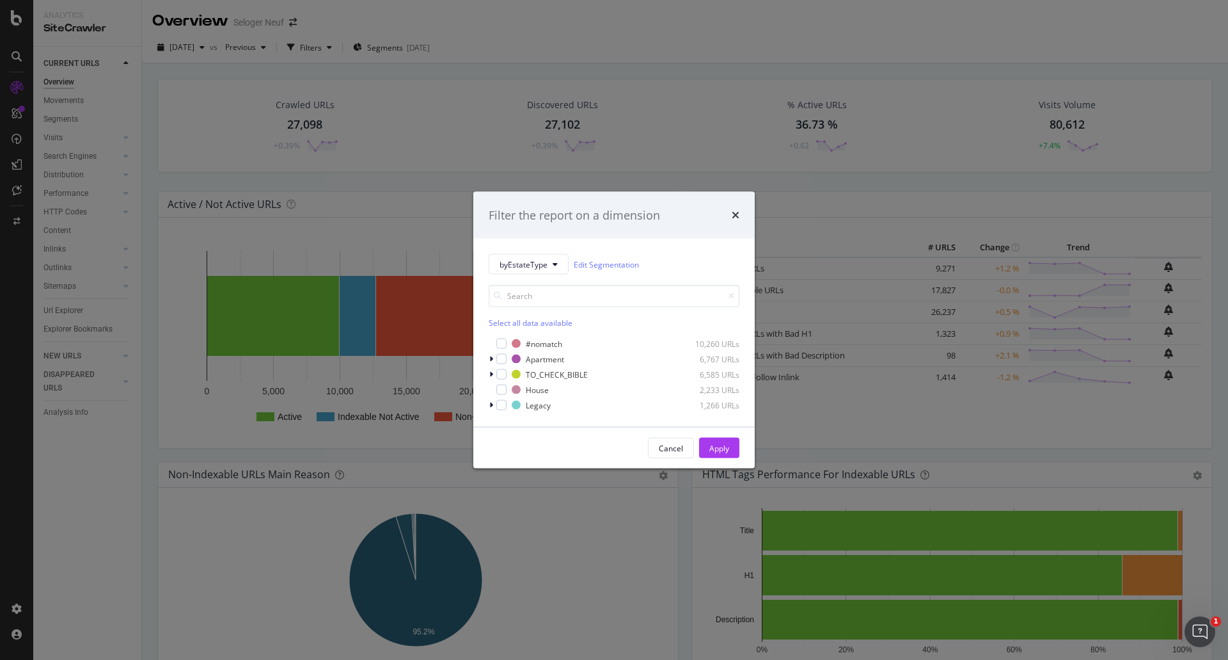
click at [530, 34] on div "Filter the report on a dimension byEstateType Edit Segmentation Select all data…" at bounding box center [614, 330] width 1228 height 660
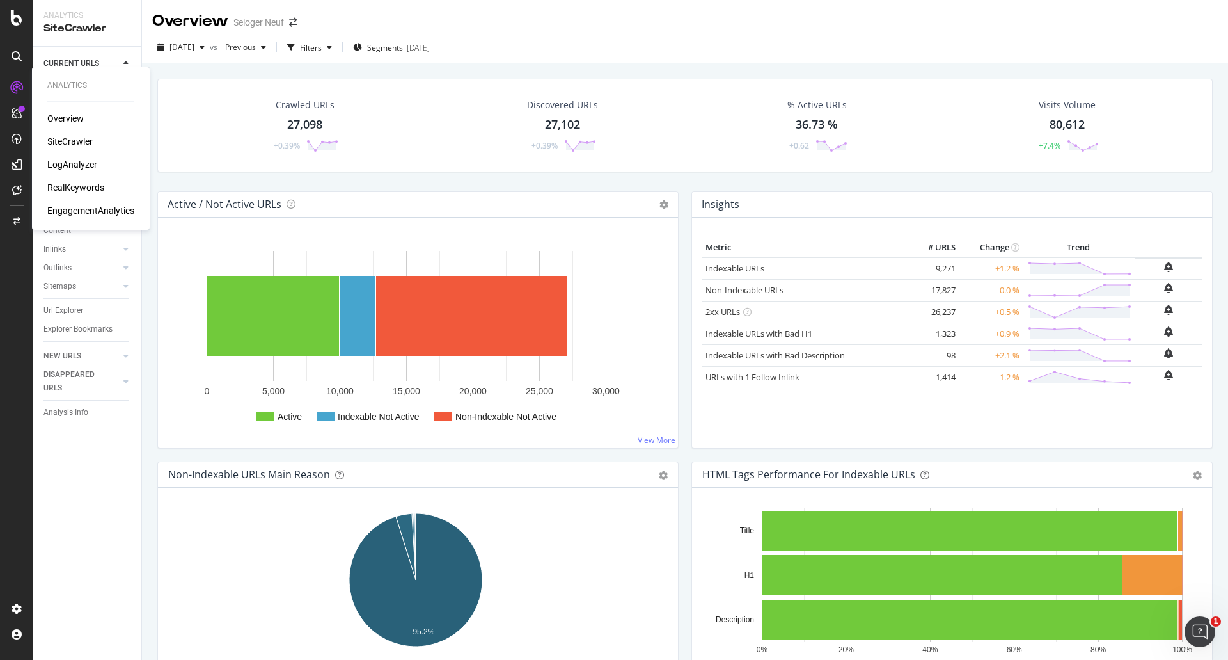
click at [66, 161] on div "LogAnalyzer" at bounding box center [72, 164] width 50 height 13
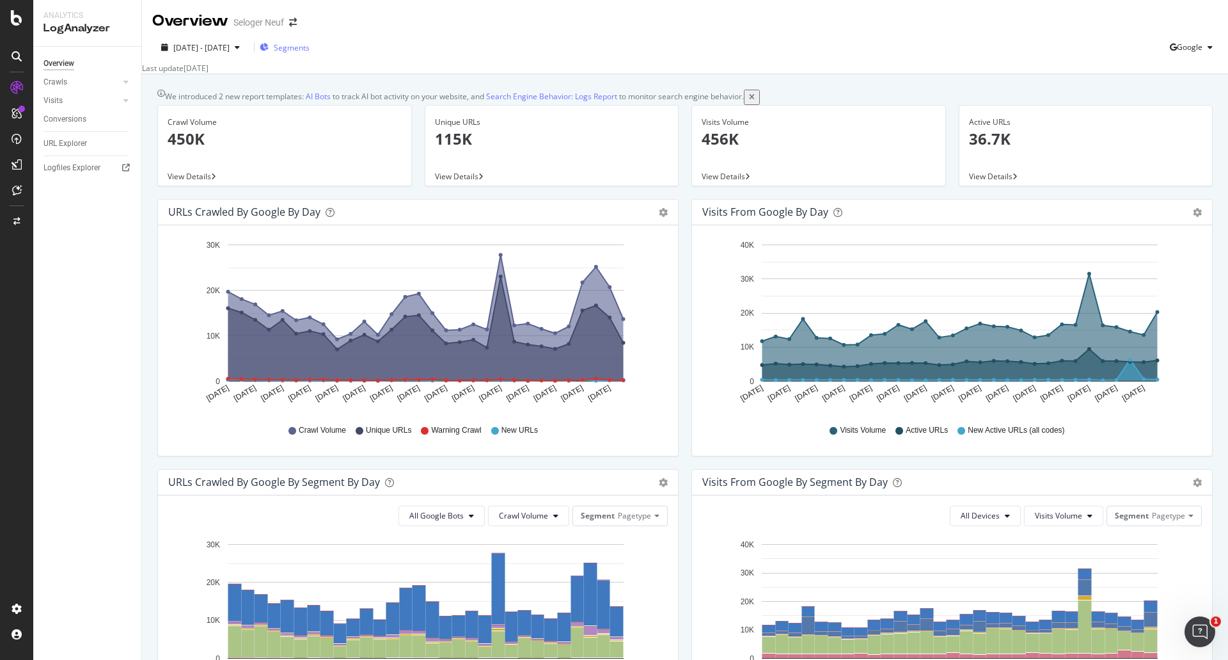
click at [310, 45] on span "Segments" at bounding box center [292, 47] width 36 height 11
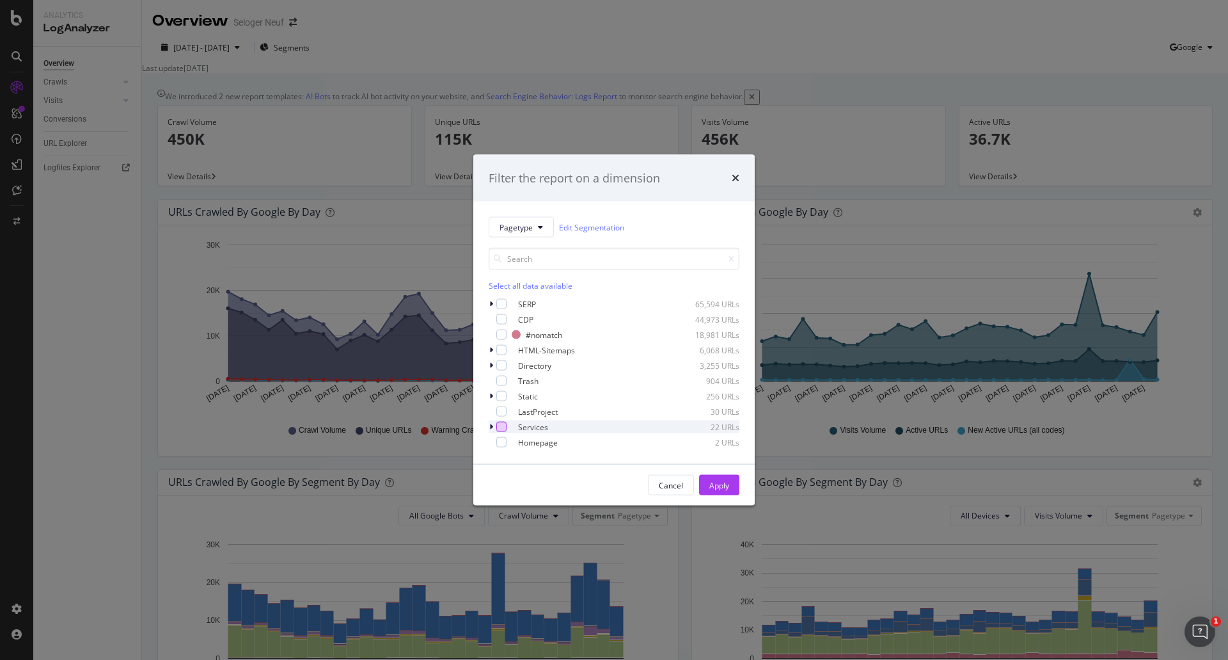
click at [499, 426] on div "modal" at bounding box center [501, 427] width 10 height 10
click at [738, 180] on icon "times" at bounding box center [736, 178] width 8 height 10
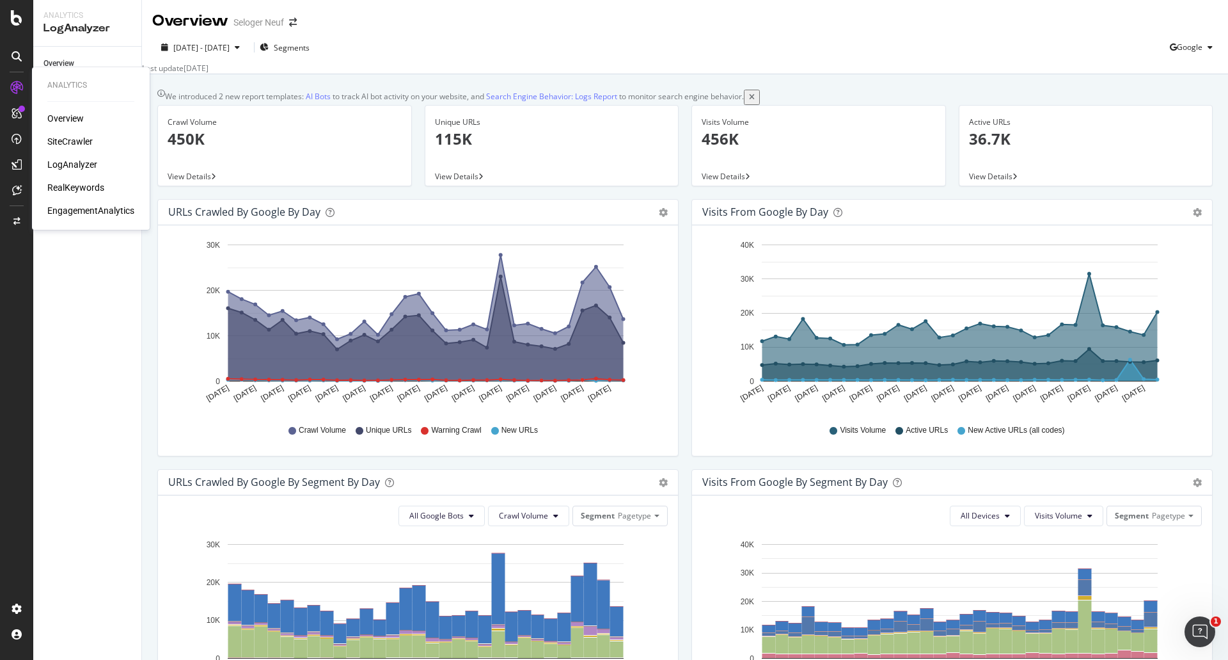
click at [67, 189] on div "RealKeywords" at bounding box center [75, 187] width 57 height 13
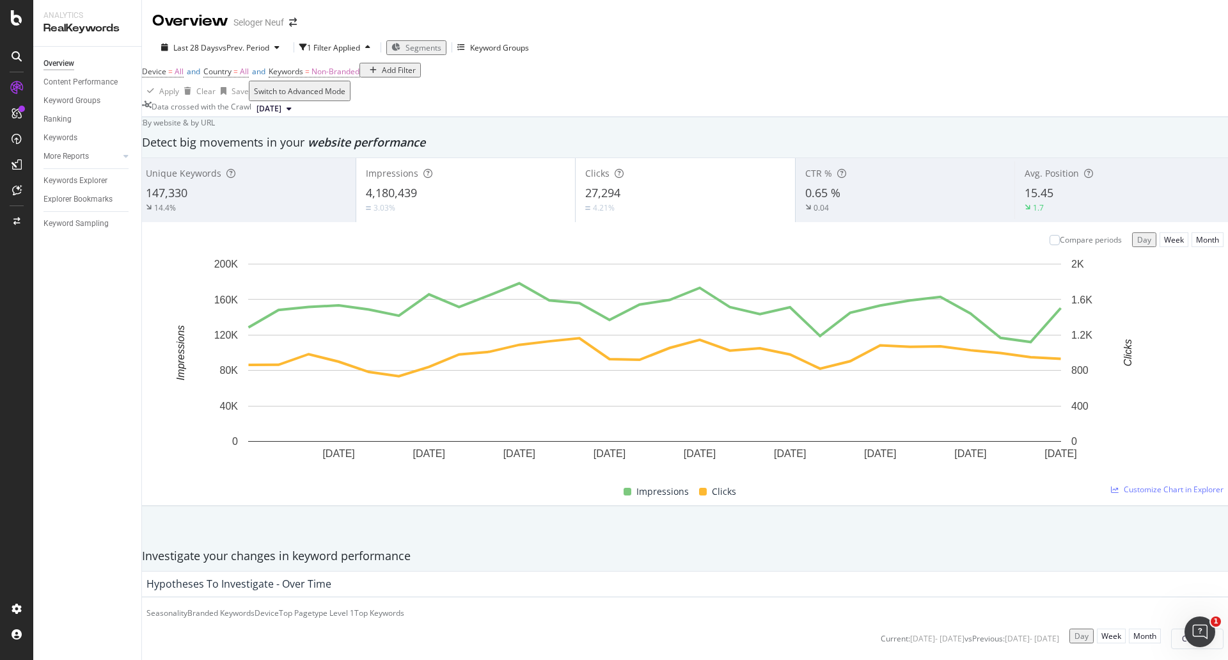
click at [429, 48] on span "Segments" at bounding box center [424, 47] width 36 height 11
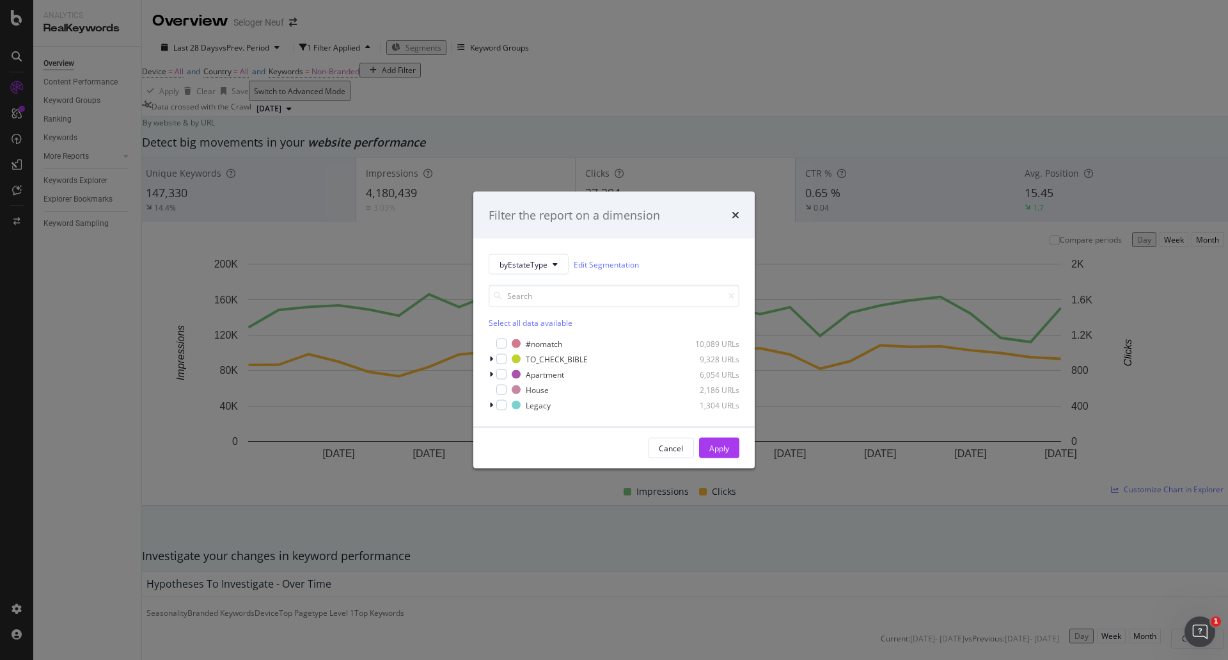
click at [418, 112] on div "Filter the report on a dimension byEstateType Edit Segmentation Select all data…" at bounding box center [614, 330] width 1228 height 660
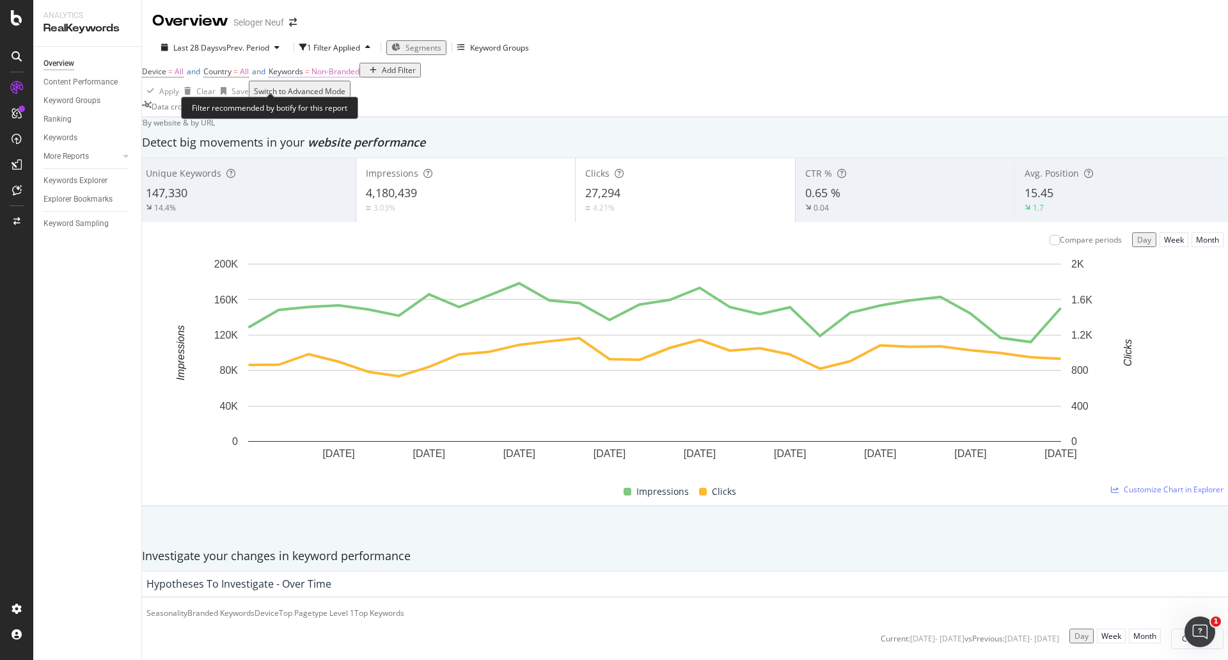
click at [360, 77] on span "Non-Branded" at bounding box center [336, 71] width 48 height 11
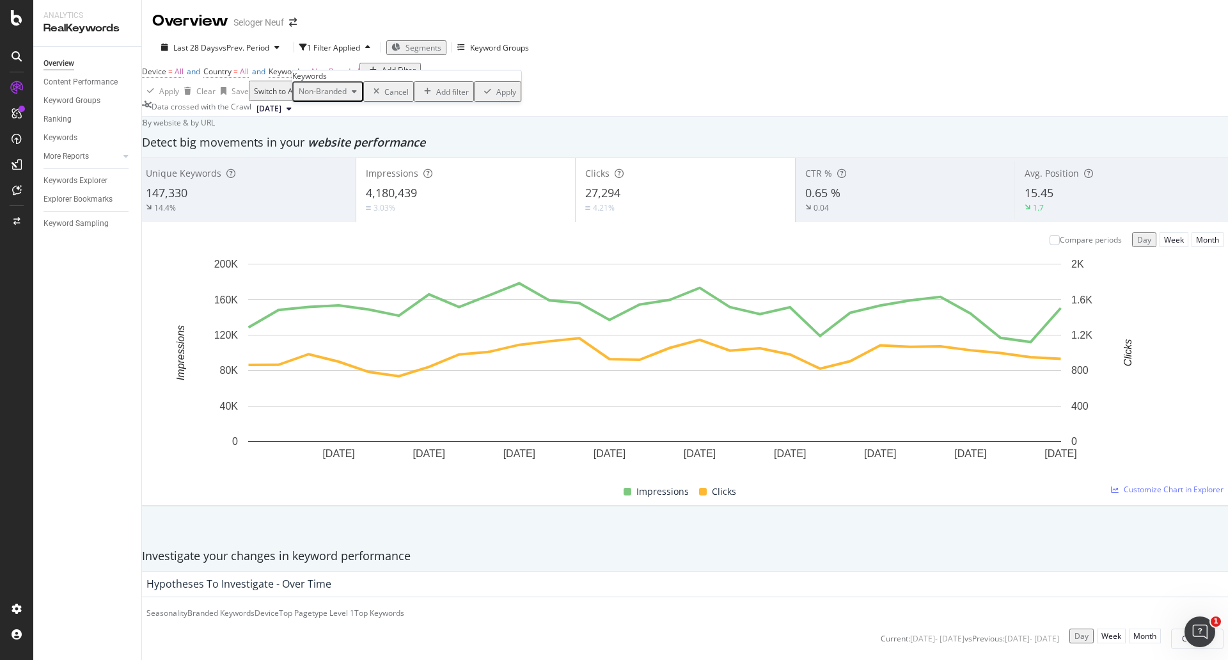
click at [344, 97] on span "Non-Branded" at bounding box center [320, 91] width 53 height 11
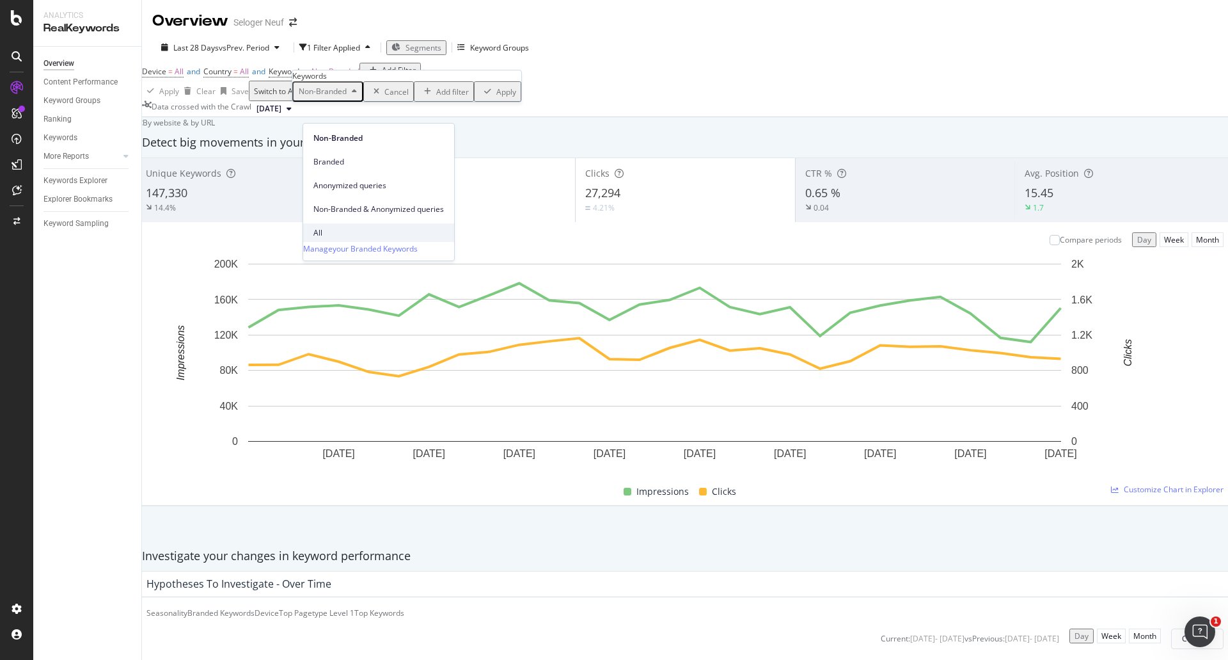
click at [336, 227] on span "All" at bounding box center [378, 233] width 130 height 12
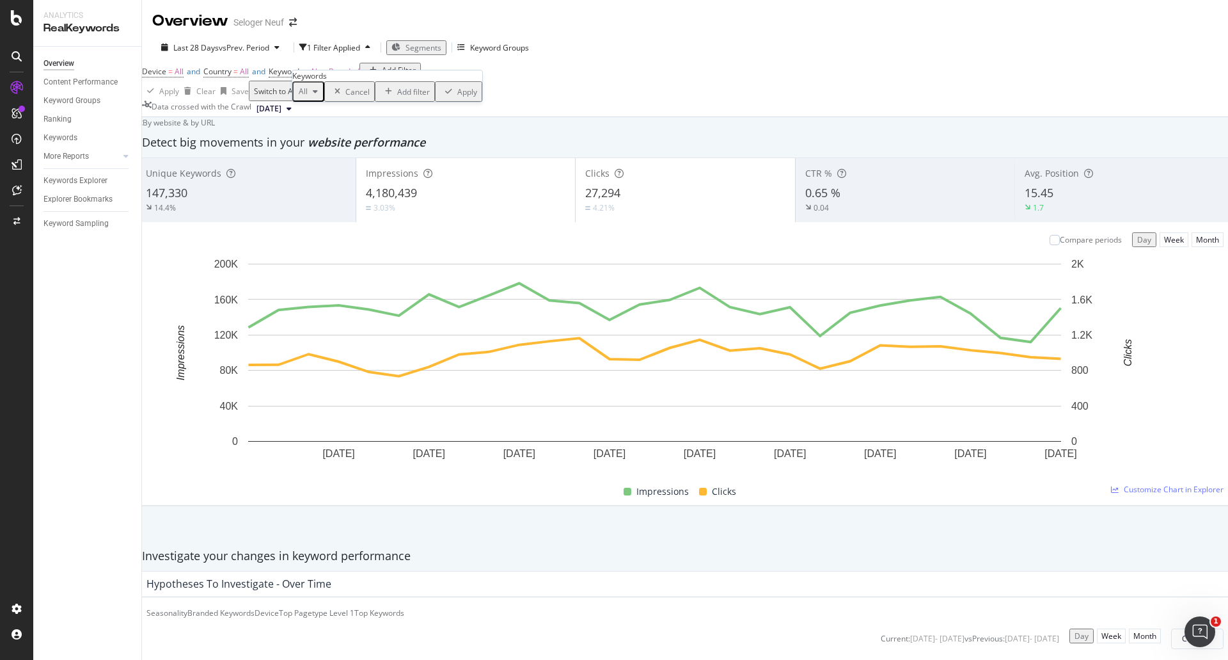
click at [457, 97] on div "Apply" at bounding box center [467, 91] width 20 height 11
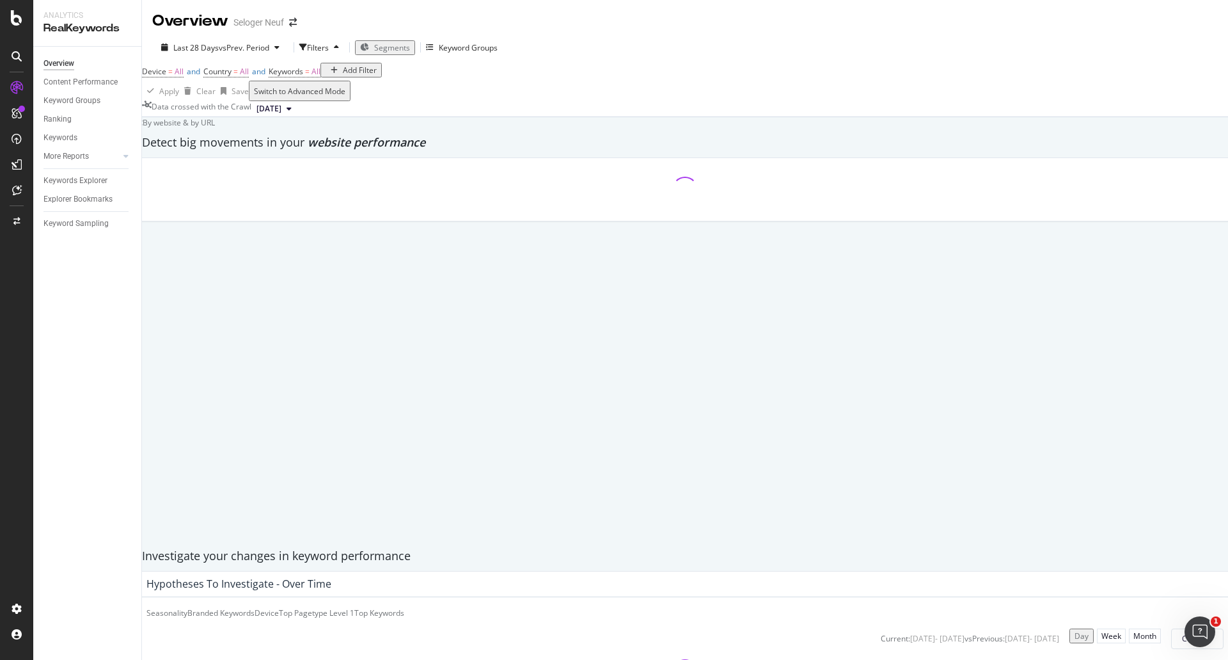
click at [384, 45] on span "Segments" at bounding box center [392, 47] width 36 height 11
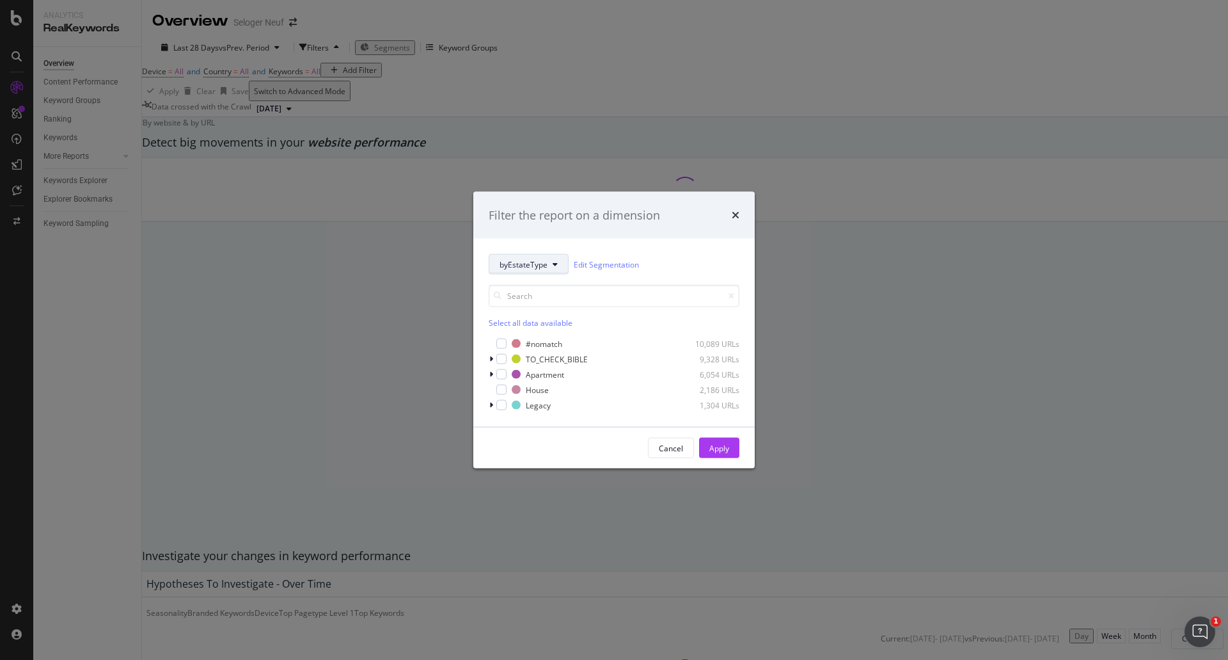
click at [528, 262] on span "byEstateType" at bounding box center [524, 263] width 48 height 11
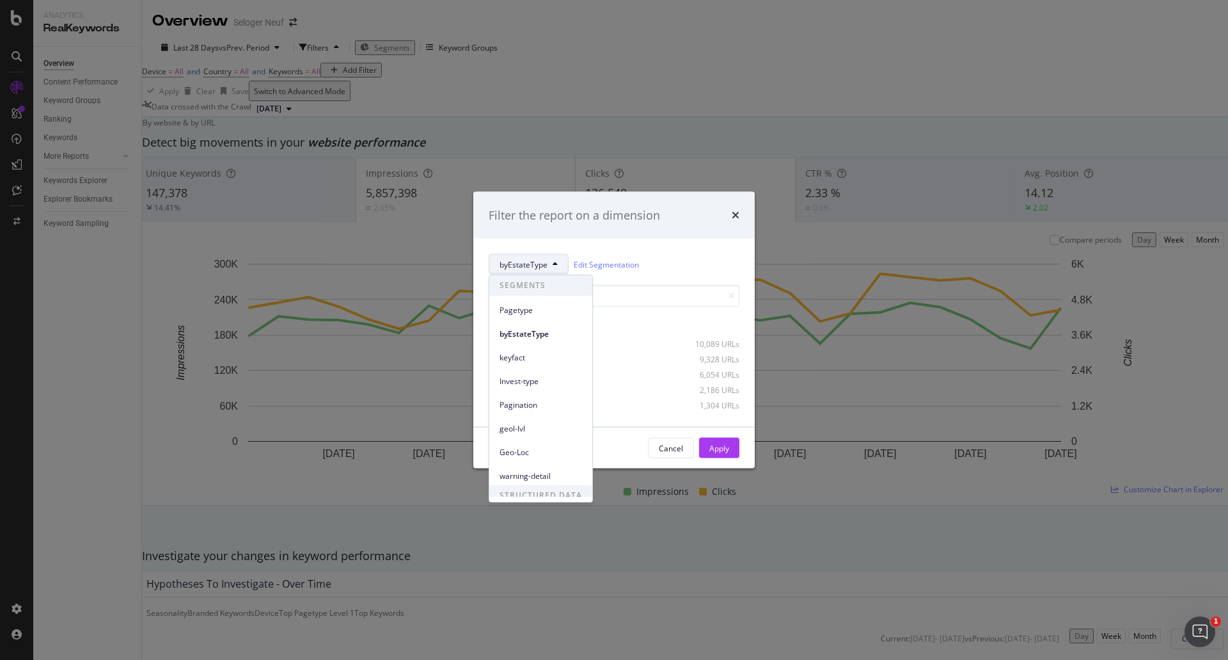
click at [550, 94] on div "Filter the report on a dimension byEstateType Edit Segmentation Select all data…" at bounding box center [614, 330] width 1228 height 660
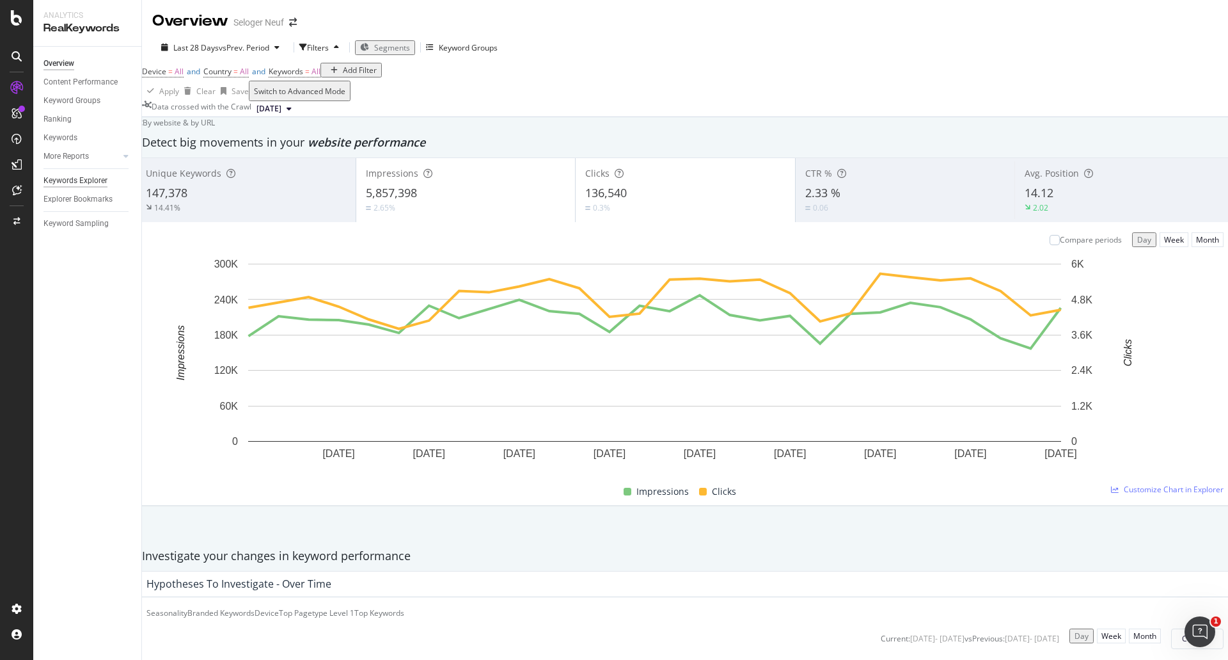
click at [91, 181] on div "Keywords Explorer" at bounding box center [75, 180] width 64 height 13
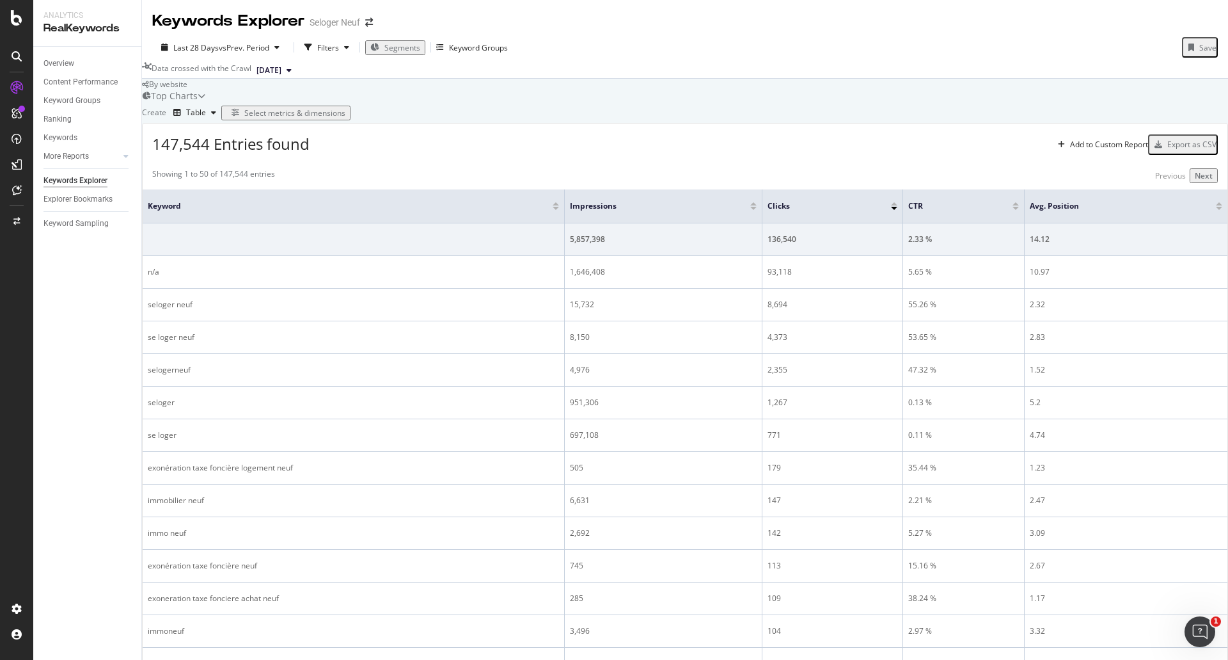
click at [395, 50] on span "Segments" at bounding box center [402, 47] width 36 height 11
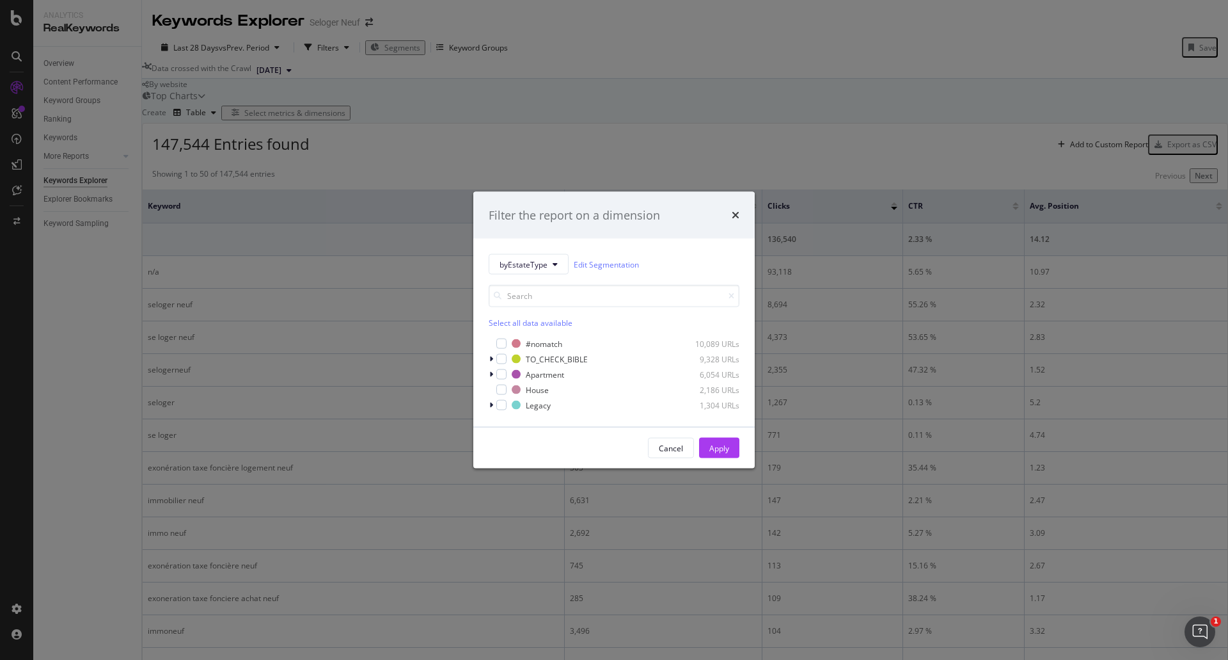
click at [667, 50] on div "Filter the report on a dimension byEstateType Edit Segmentation Select all data…" at bounding box center [614, 330] width 1228 height 660
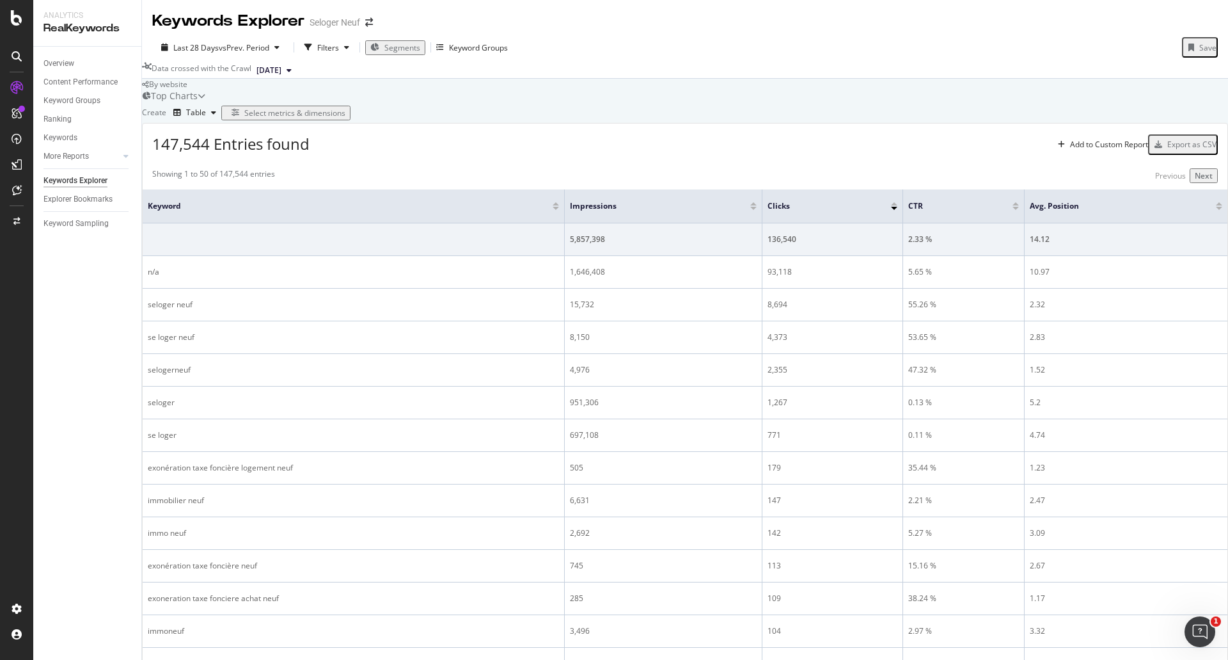
click at [345, 118] on div "Select metrics & dimensions" at bounding box center [294, 112] width 101 height 11
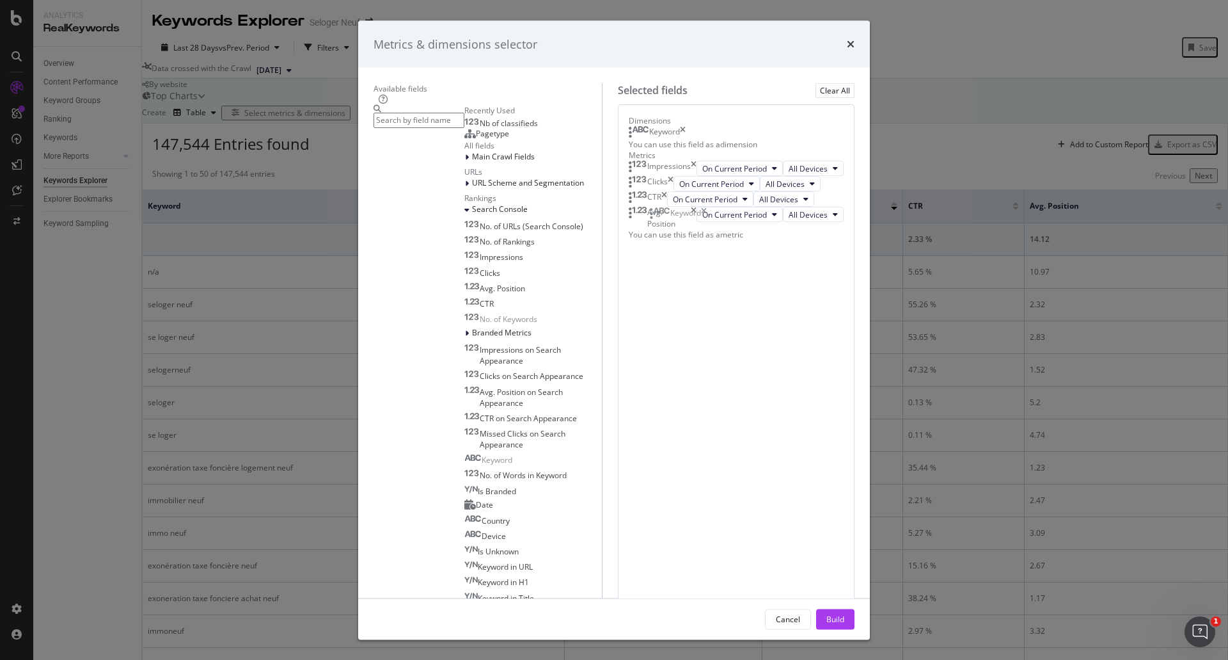
drag, startPoint x: 782, startPoint y: 201, endPoint x: 789, endPoint y: 219, distance: 20.1
click at [789, 221] on body "Analytics RealKeywords Overview Content Performance Keyword Groups Ranking Keyw…" at bounding box center [614, 330] width 1228 height 660
click at [686, 139] on icon "times" at bounding box center [683, 132] width 6 height 13
click at [427, 127] on input "modal" at bounding box center [419, 120] width 91 height 15
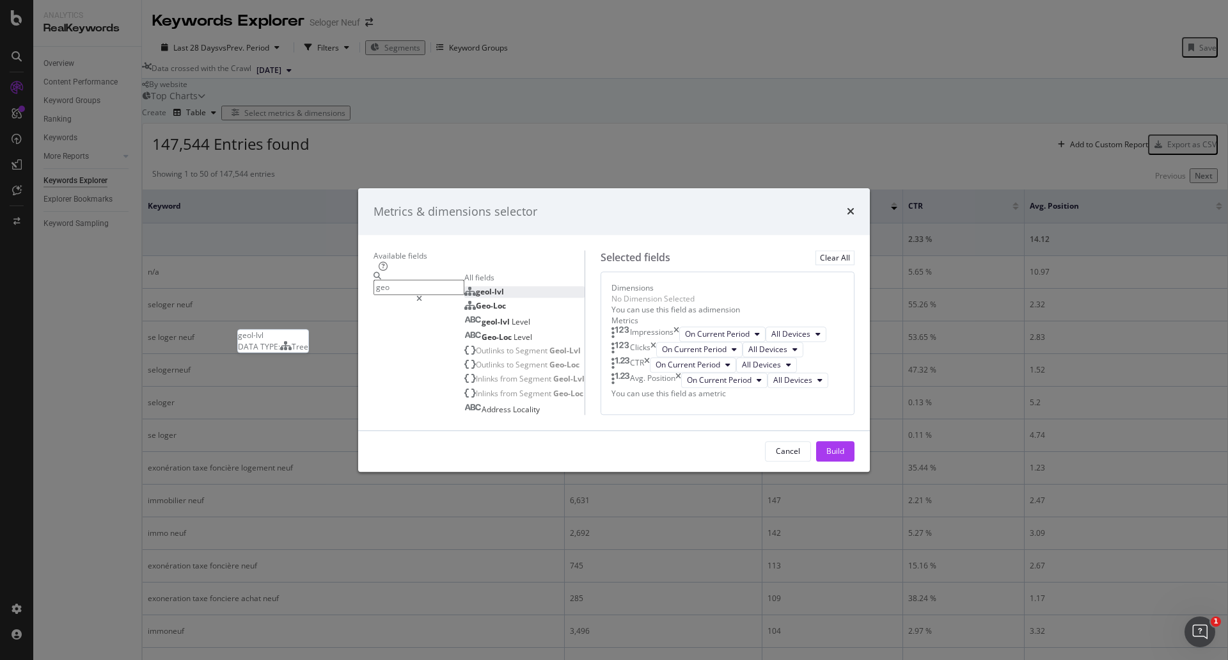
type input "geo"
click at [464, 286] on div "geol-lvl" at bounding box center [484, 291] width 40 height 11
click at [844, 457] on div "Build" at bounding box center [835, 451] width 18 height 11
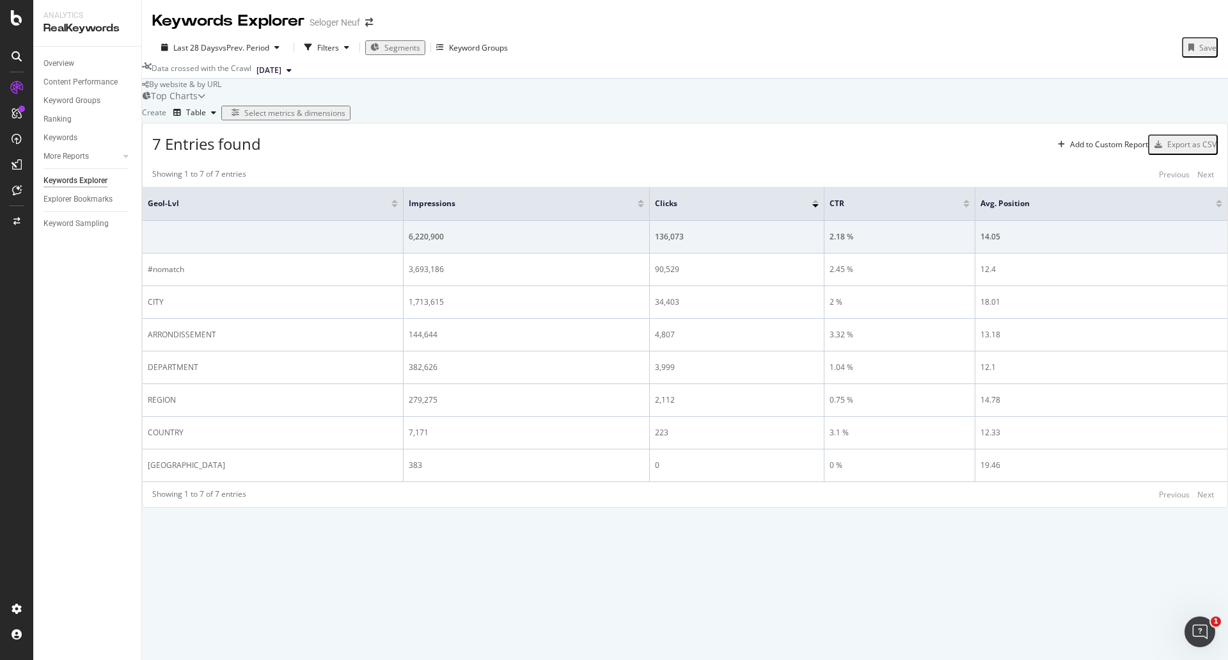
click at [345, 118] on div "Select metrics & dimensions" at bounding box center [294, 112] width 101 height 11
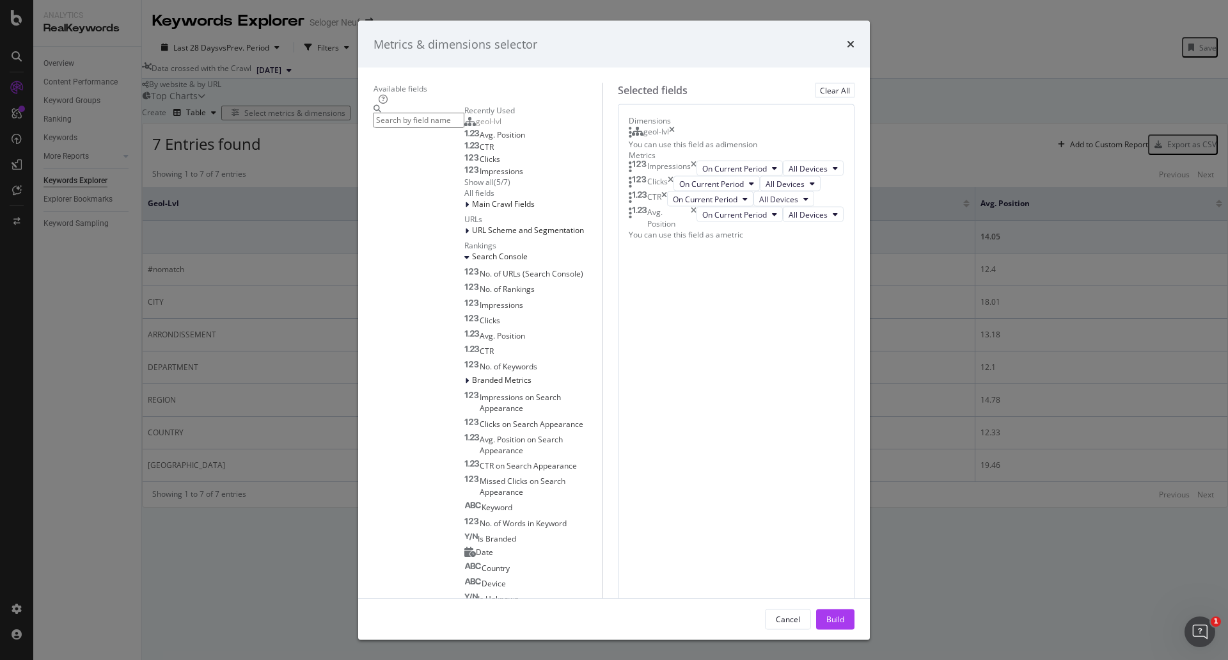
click at [669, 139] on div "geol-lvl" at bounding box center [657, 132] width 26 height 13
click at [674, 191] on icon "times" at bounding box center [671, 183] width 6 height 15
click at [464, 116] on div "Recently Used" at bounding box center [533, 110] width 138 height 11
click at [393, 127] on input "modal" at bounding box center [419, 120] width 91 height 15
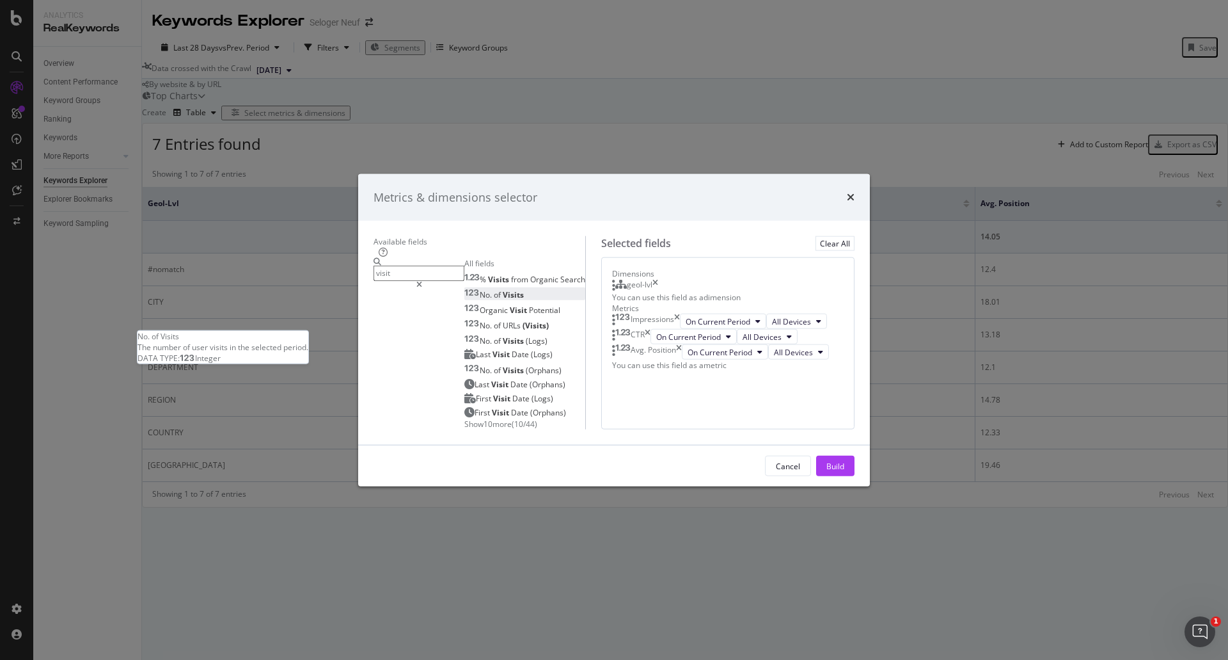
type input "visit"
click at [483, 288] on div "No. of Visits" at bounding box center [493, 293] width 59 height 11
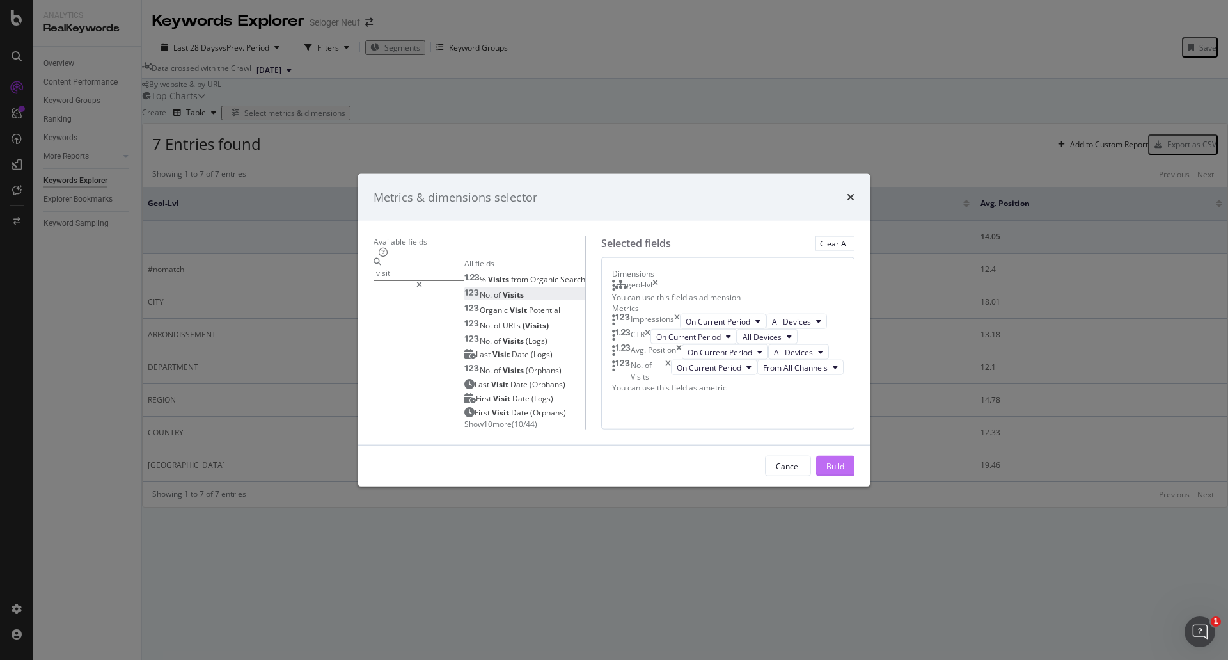
click at [844, 471] on div "Build" at bounding box center [835, 465] width 18 height 11
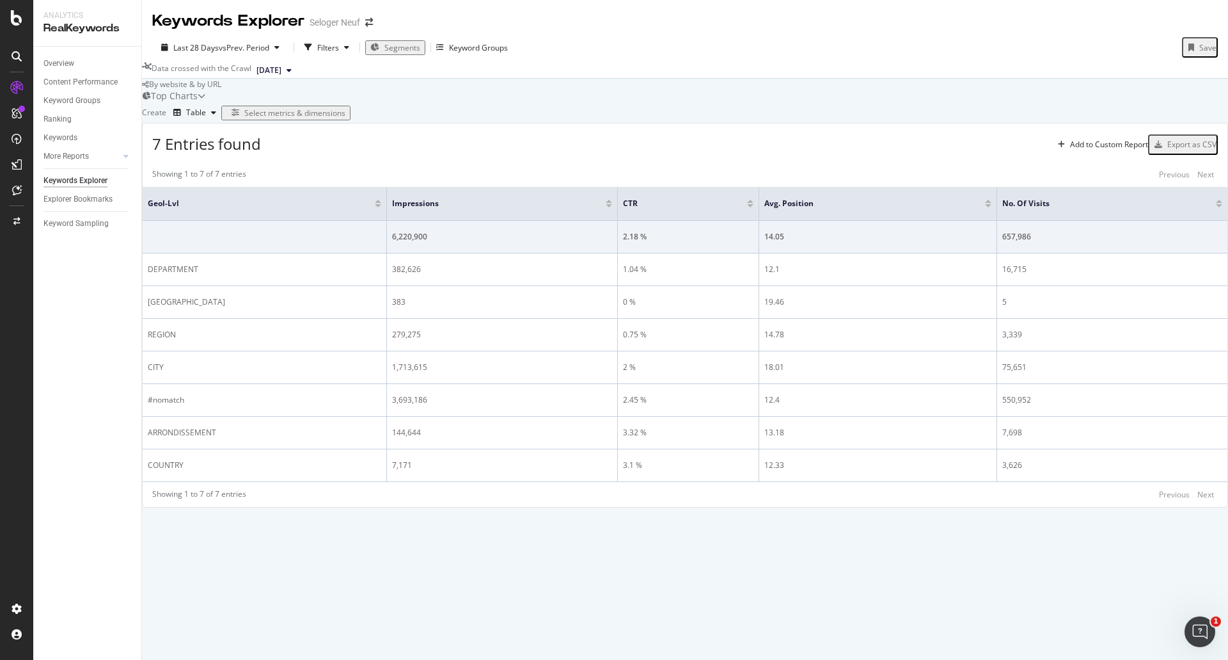
click at [1203, 210] on div "No. of Visits" at bounding box center [1112, 203] width 220 height 13
click at [1216, 207] on div at bounding box center [1219, 205] width 6 height 3
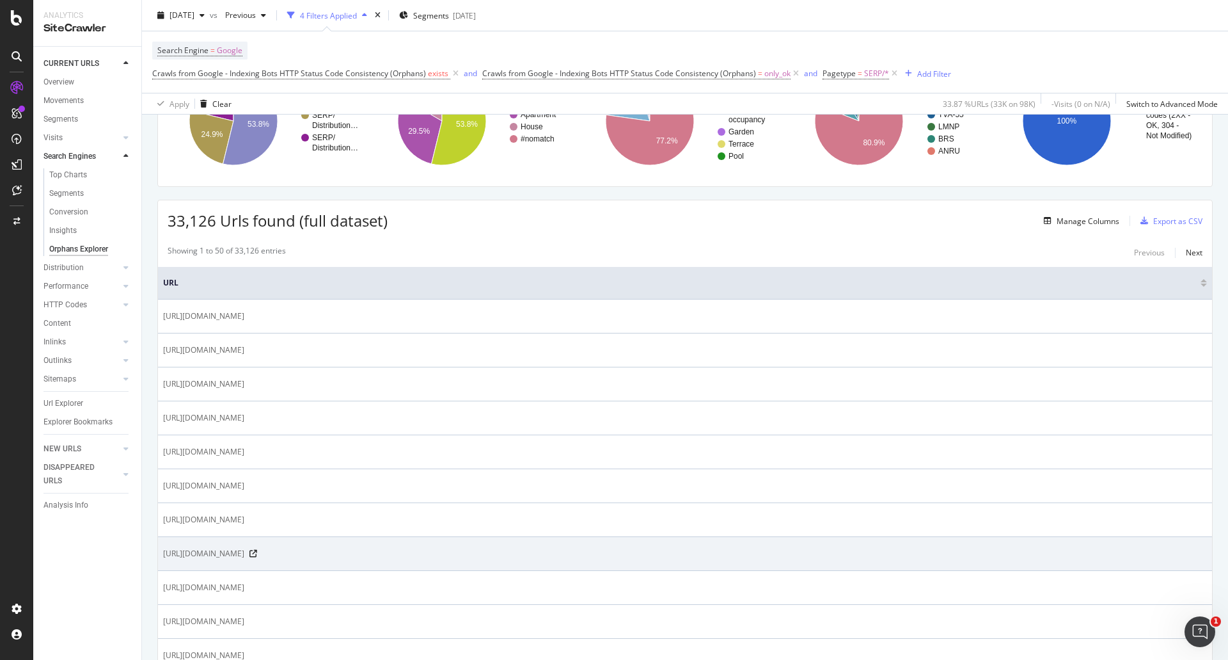
scroll to position [256, 0]
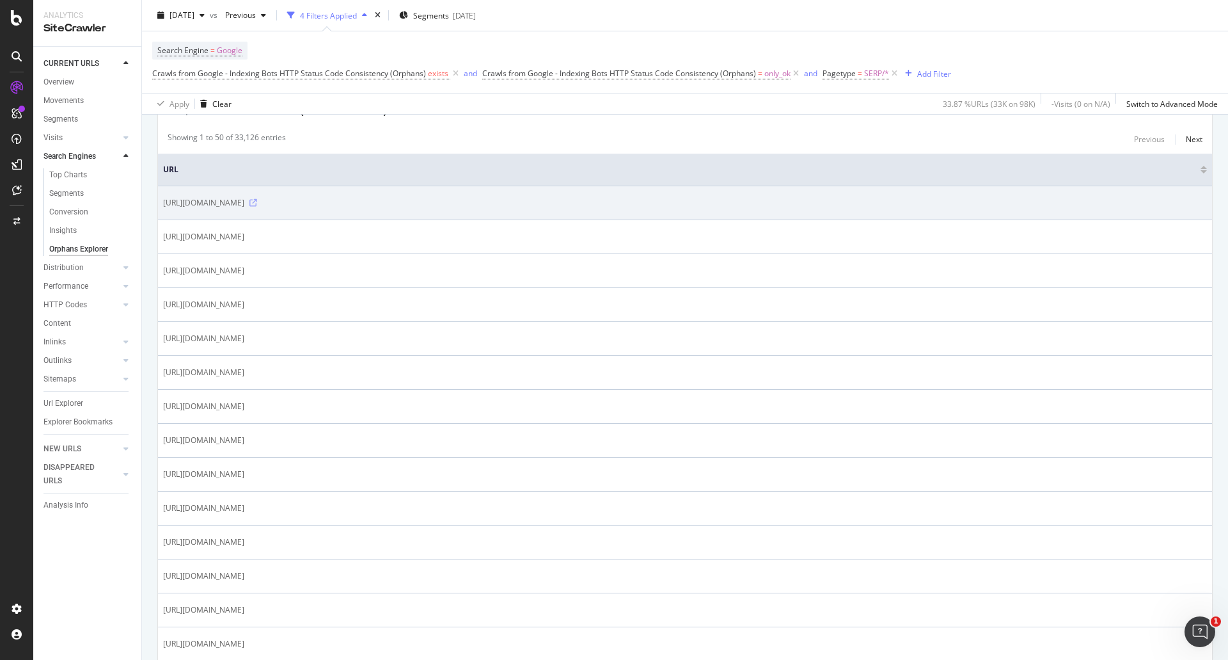
click at [257, 202] on icon at bounding box center [253, 203] width 8 height 8
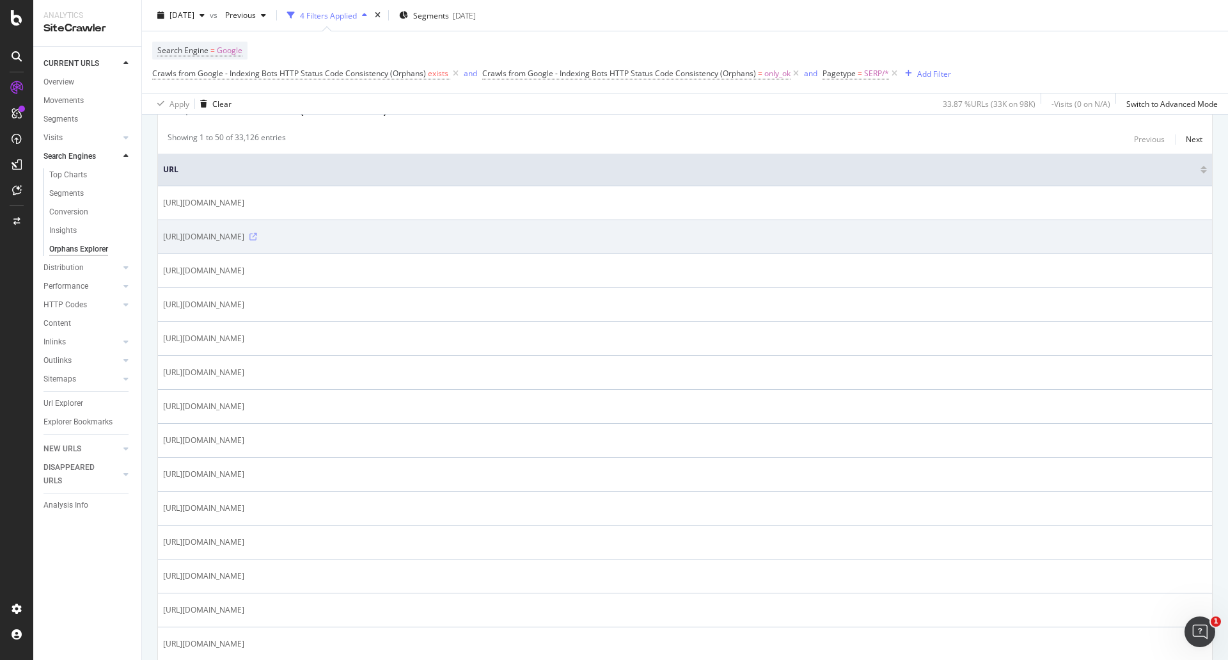
click at [257, 237] on icon at bounding box center [253, 237] width 8 height 8
